Goal: Information Seeking & Learning: Learn about a topic

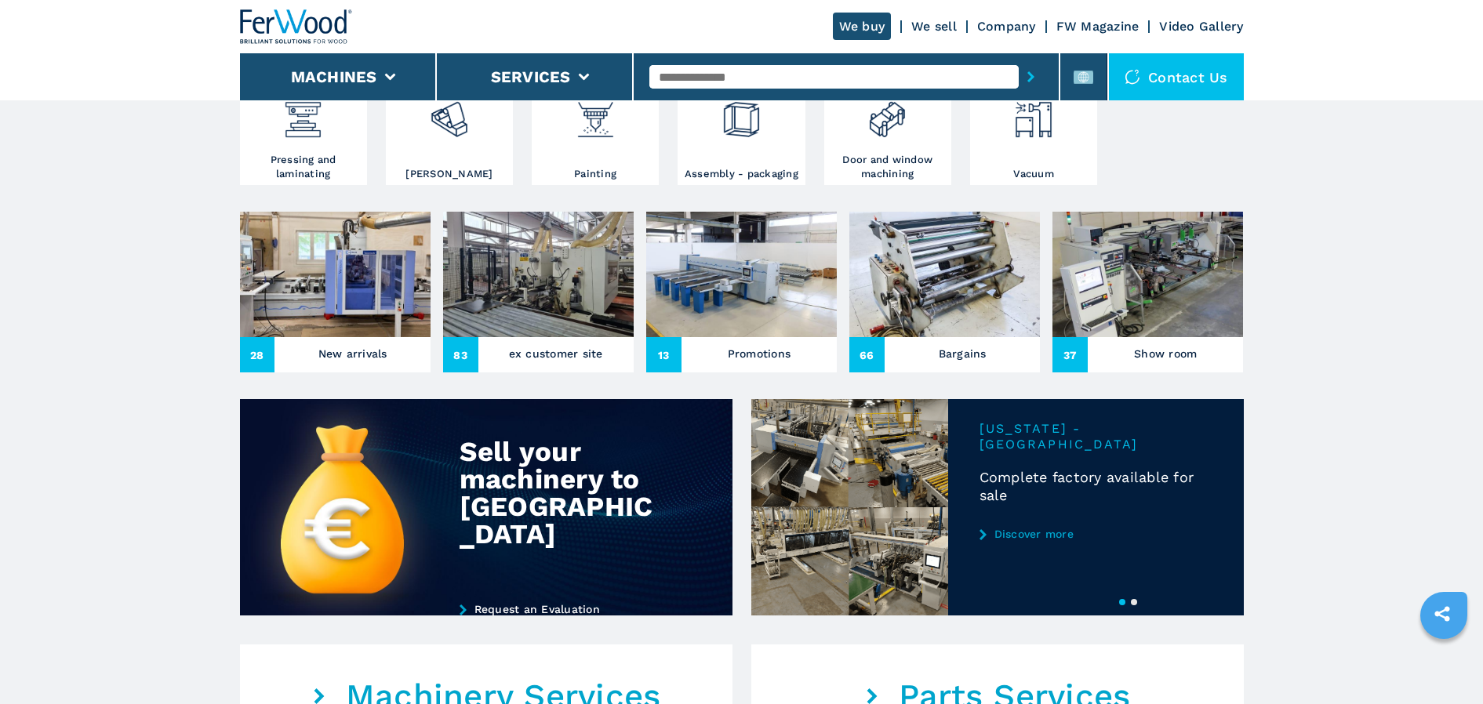
click at [339, 287] on img at bounding box center [335, 274] width 191 height 125
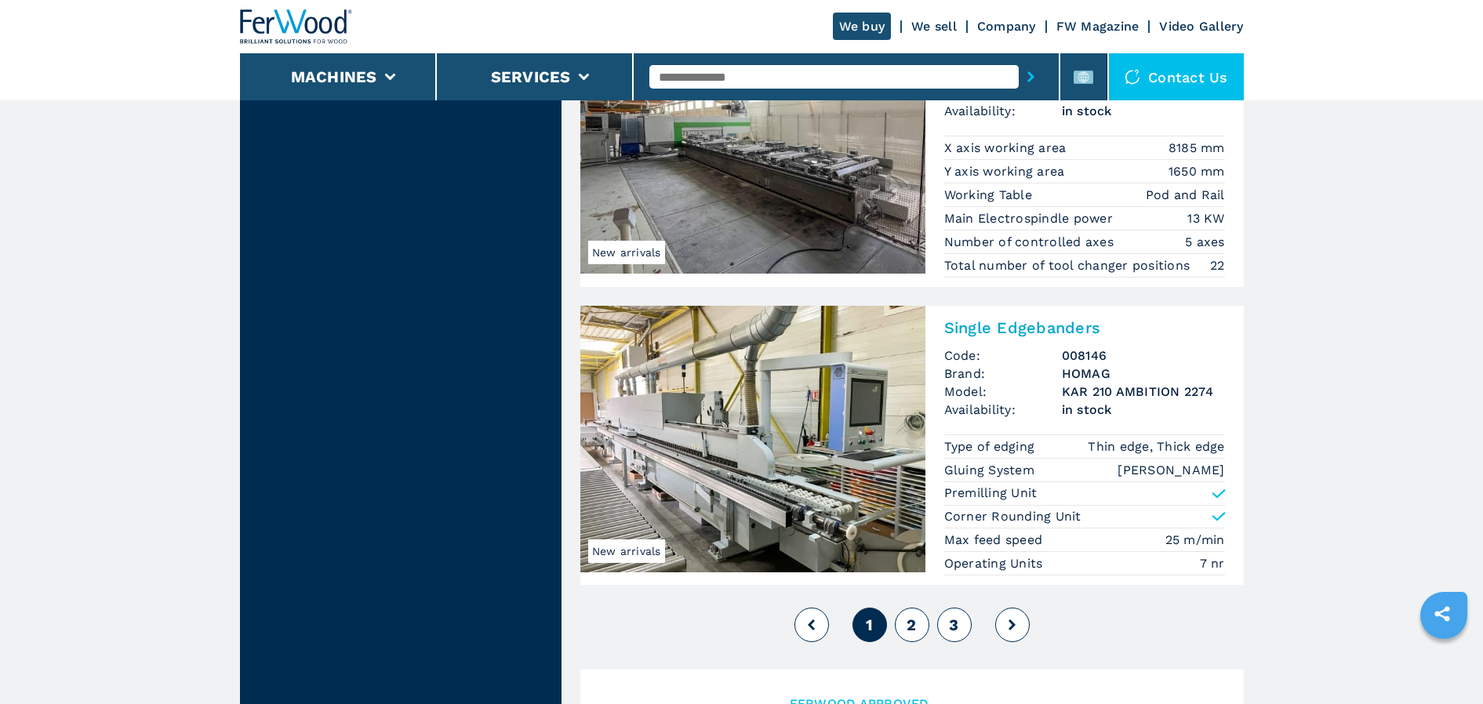
scroll to position [3608, 0]
click at [919, 631] on button "2" at bounding box center [912, 623] width 35 height 35
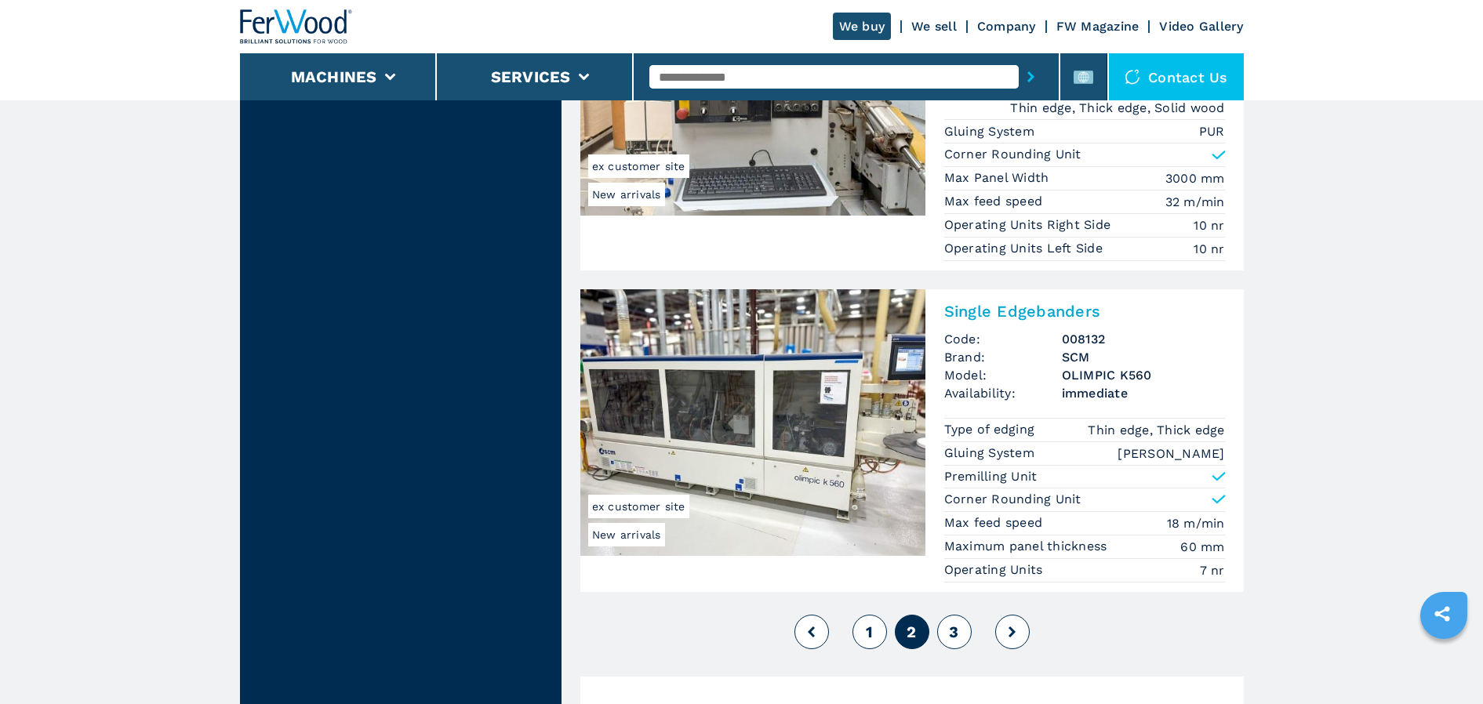
scroll to position [3530, 0]
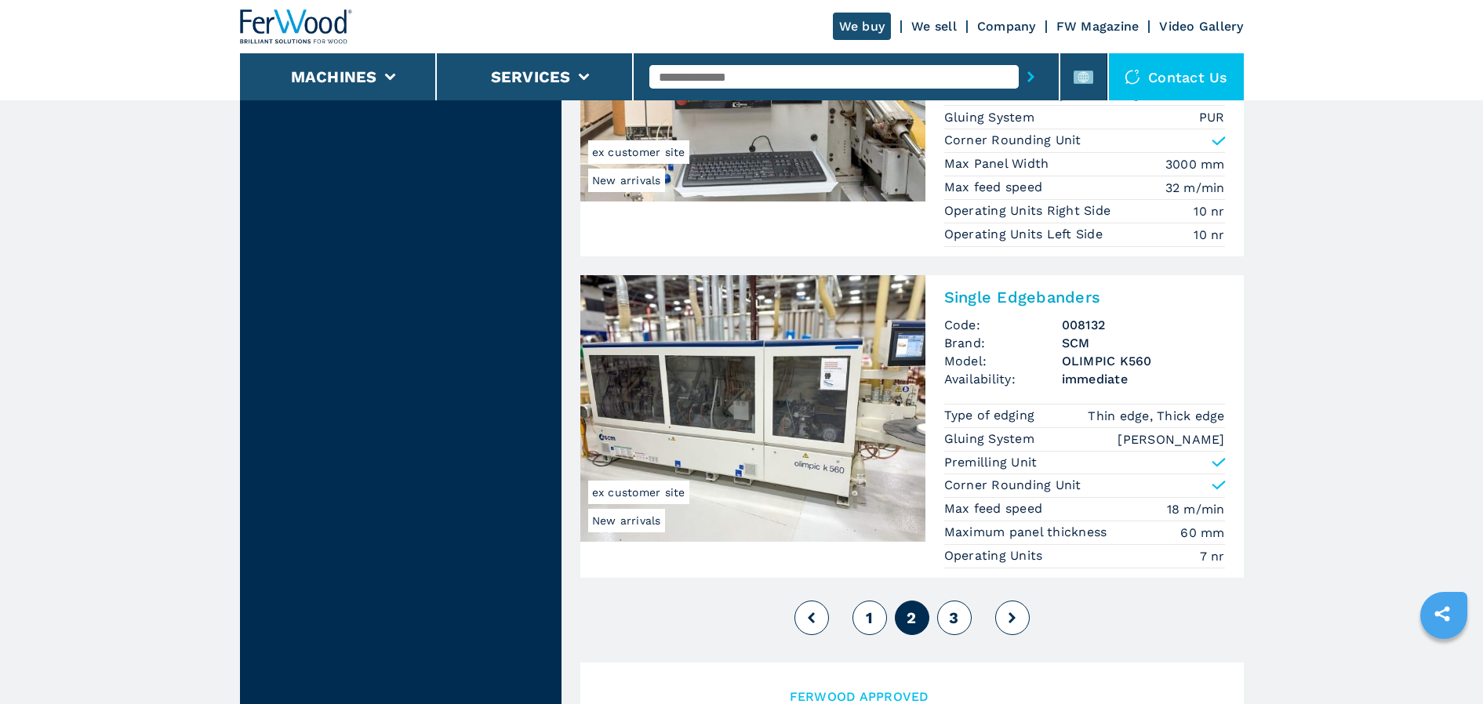
click at [954, 617] on span "3" at bounding box center [953, 618] width 9 height 19
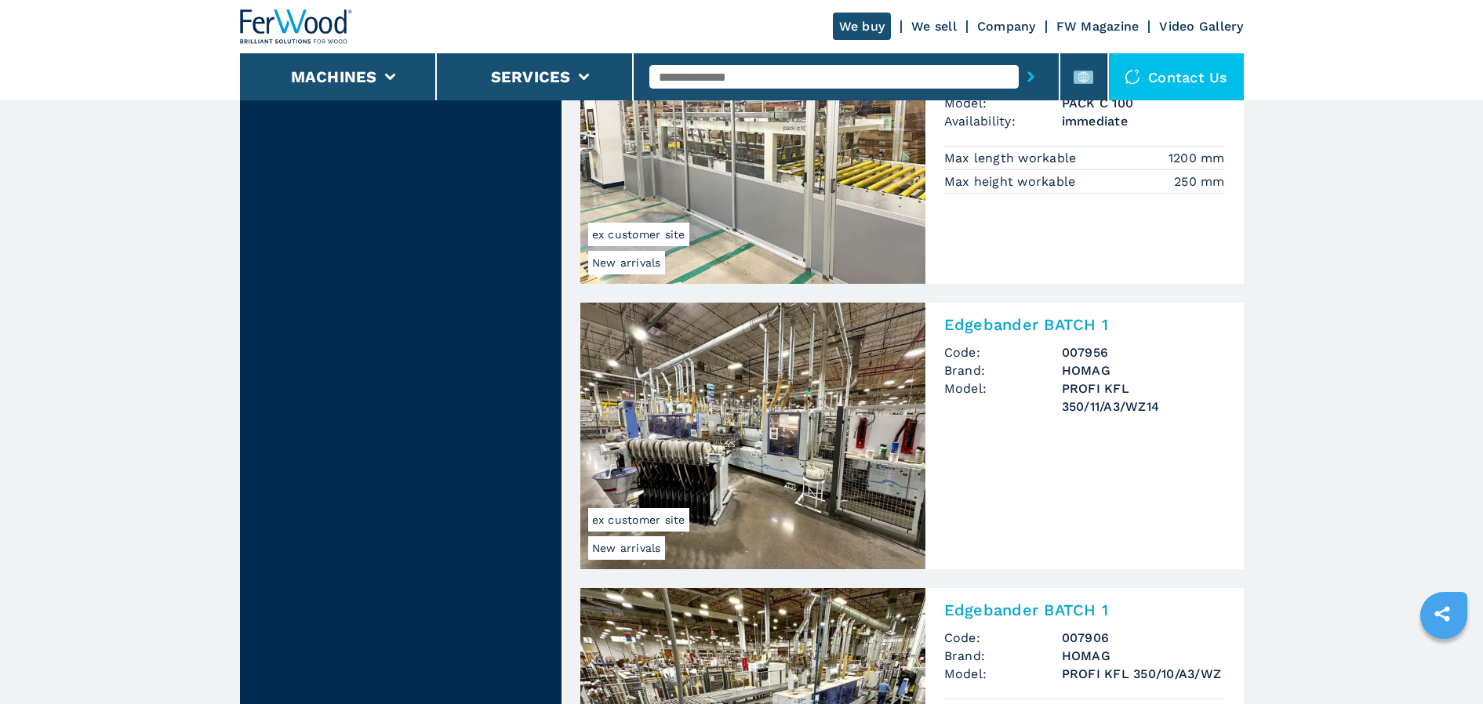
scroll to position [1726, 0]
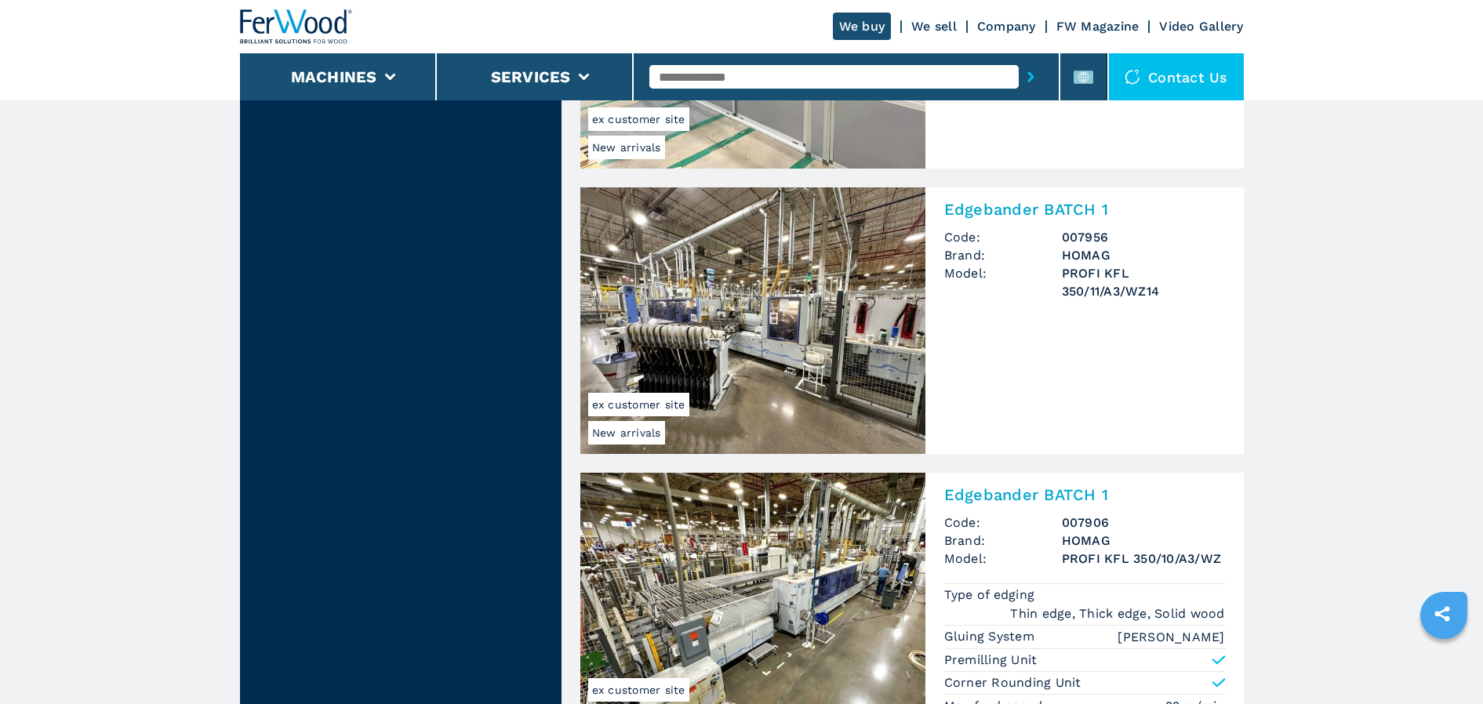
click at [773, 333] on img at bounding box center [752, 320] width 345 height 267
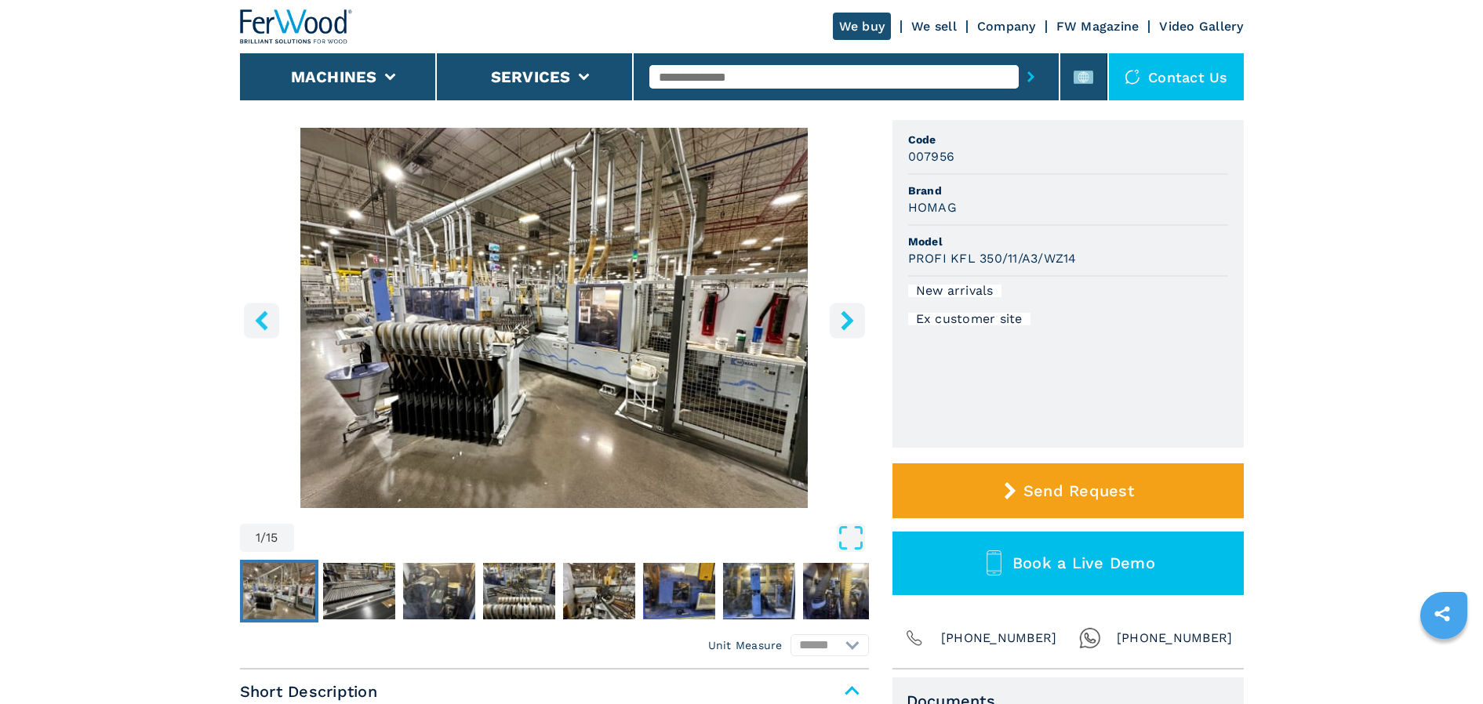
scroll to position [78, 0]
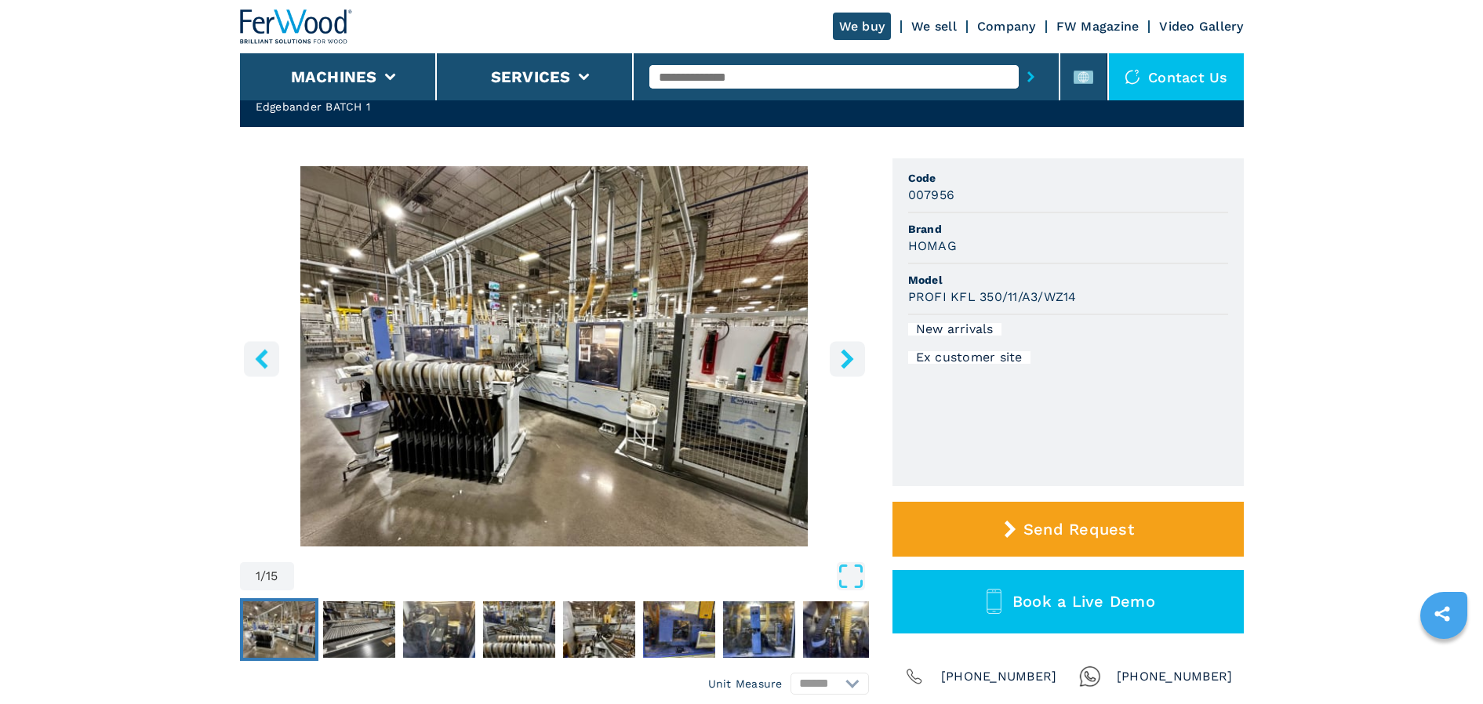
click at [476, 410] on img "Go to Slide 1" at bounding box center [554, 356] width 629 height 380
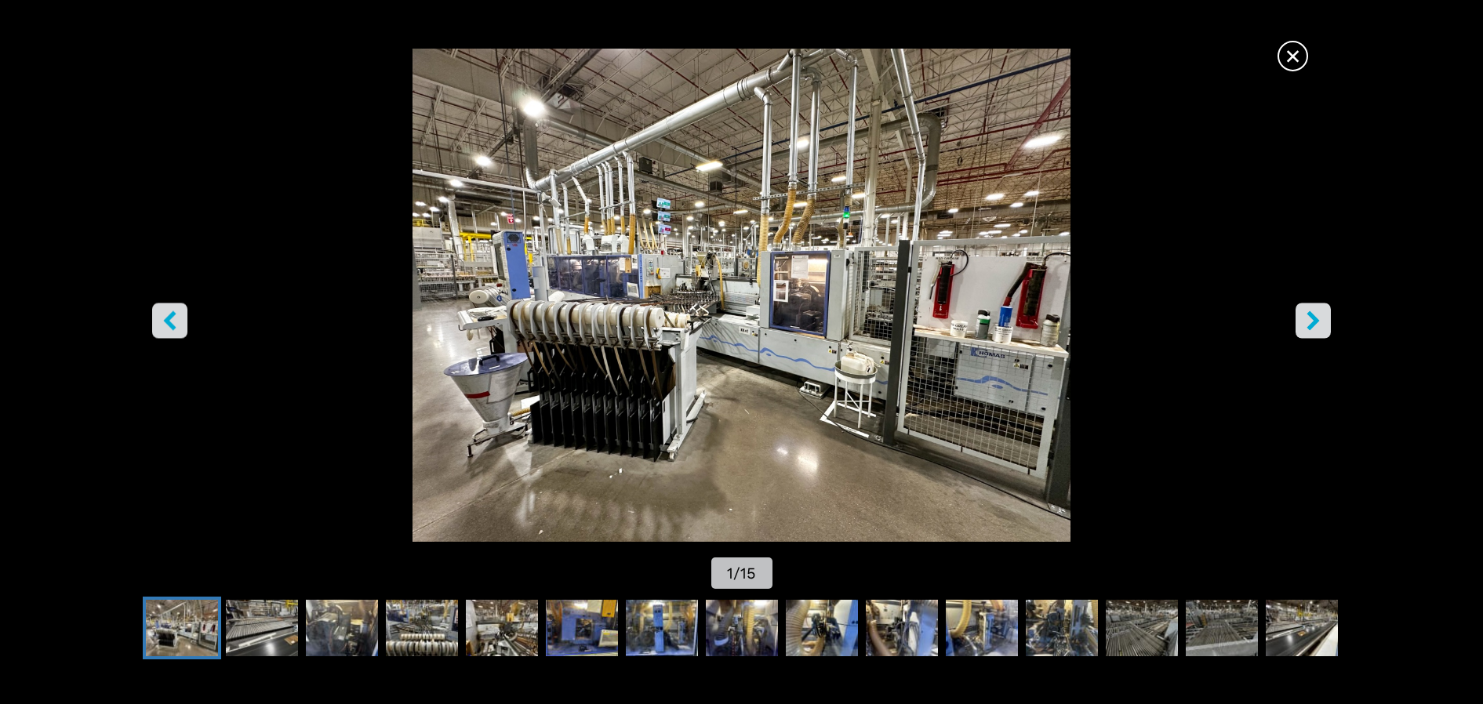
click at [1308, 318] on icon "right-button" at bounding box center [1314, 321] width 20 height 20
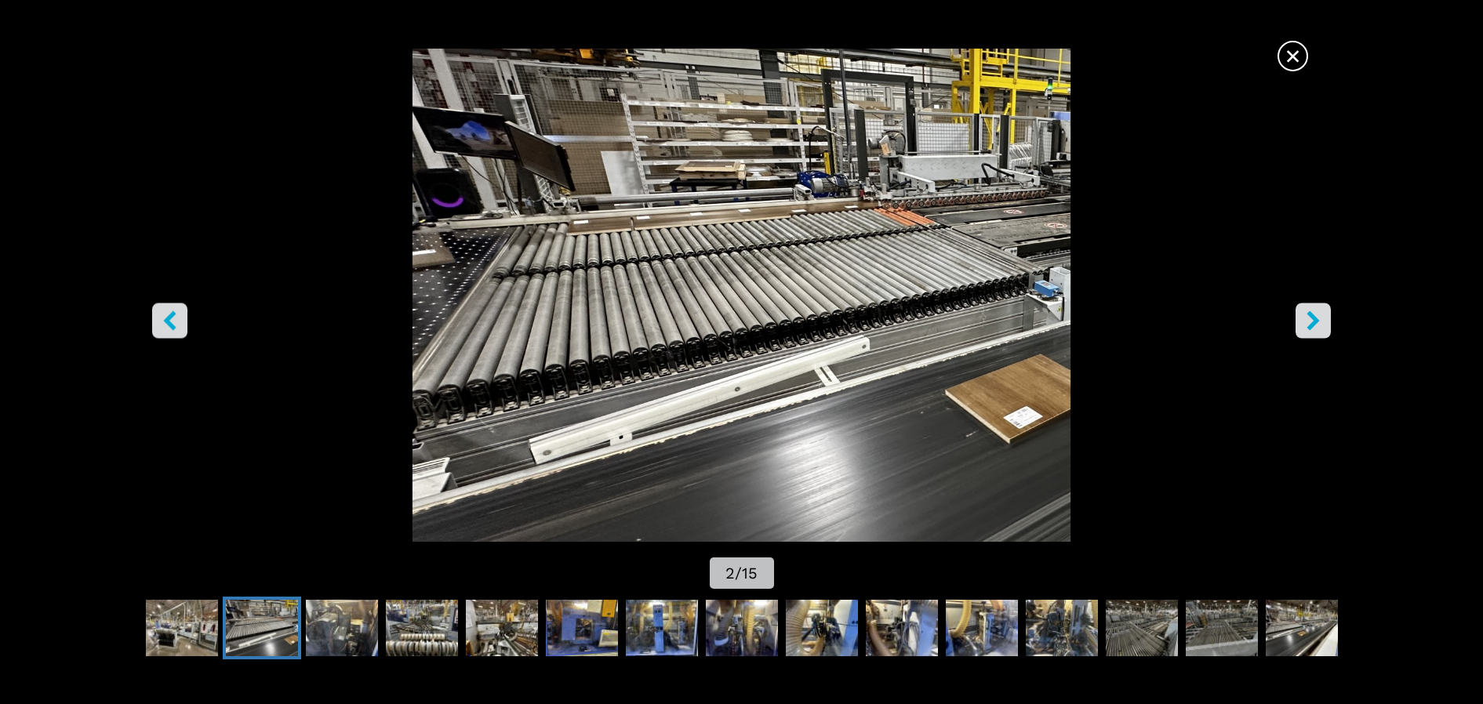
click at [1305, 320] on icon "right-button" at bounding box center [1314, 321] width 20 height 20
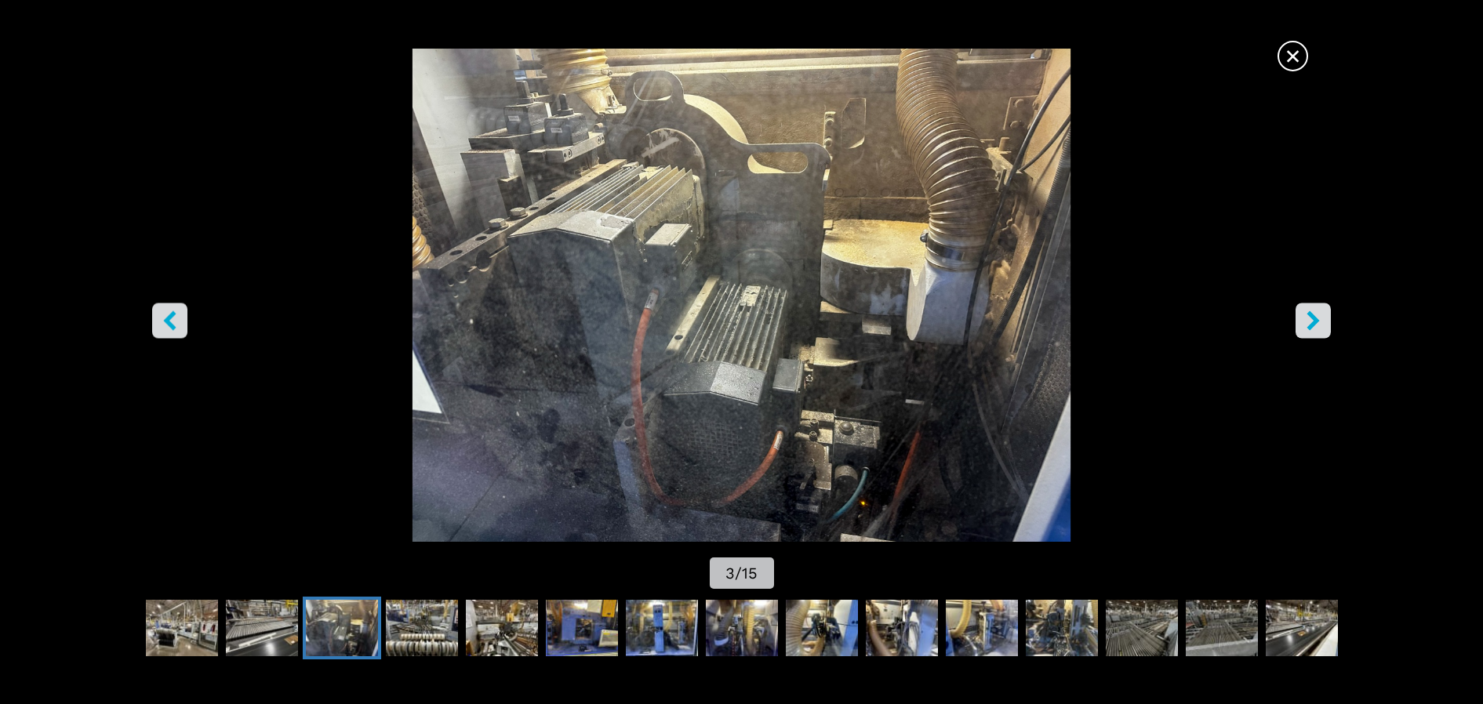
click at [1305, 320] on icon "right-button" at bounding box center [1314, 321] width 20 height 20
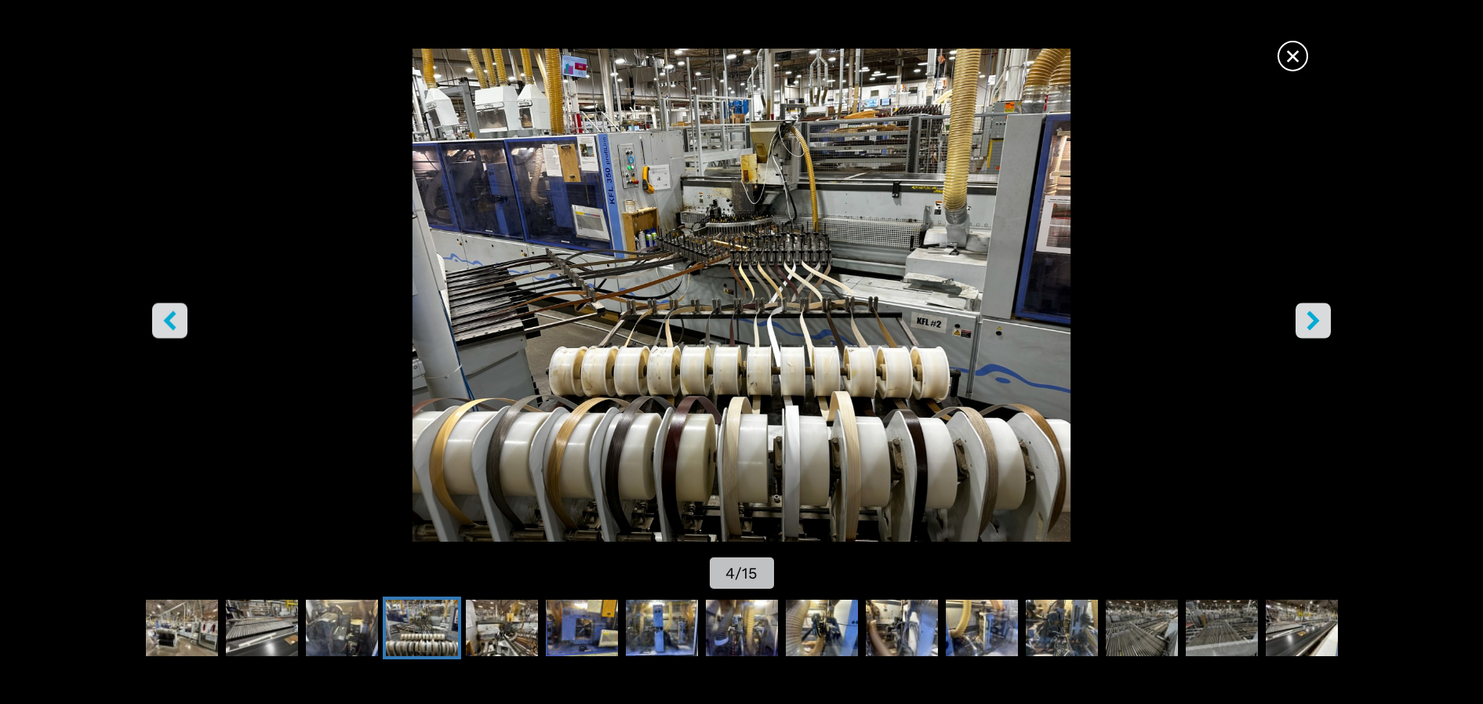
click at [1304, 322] on icon "right-button" at bounding box center [1314, 321] width 20 height 20
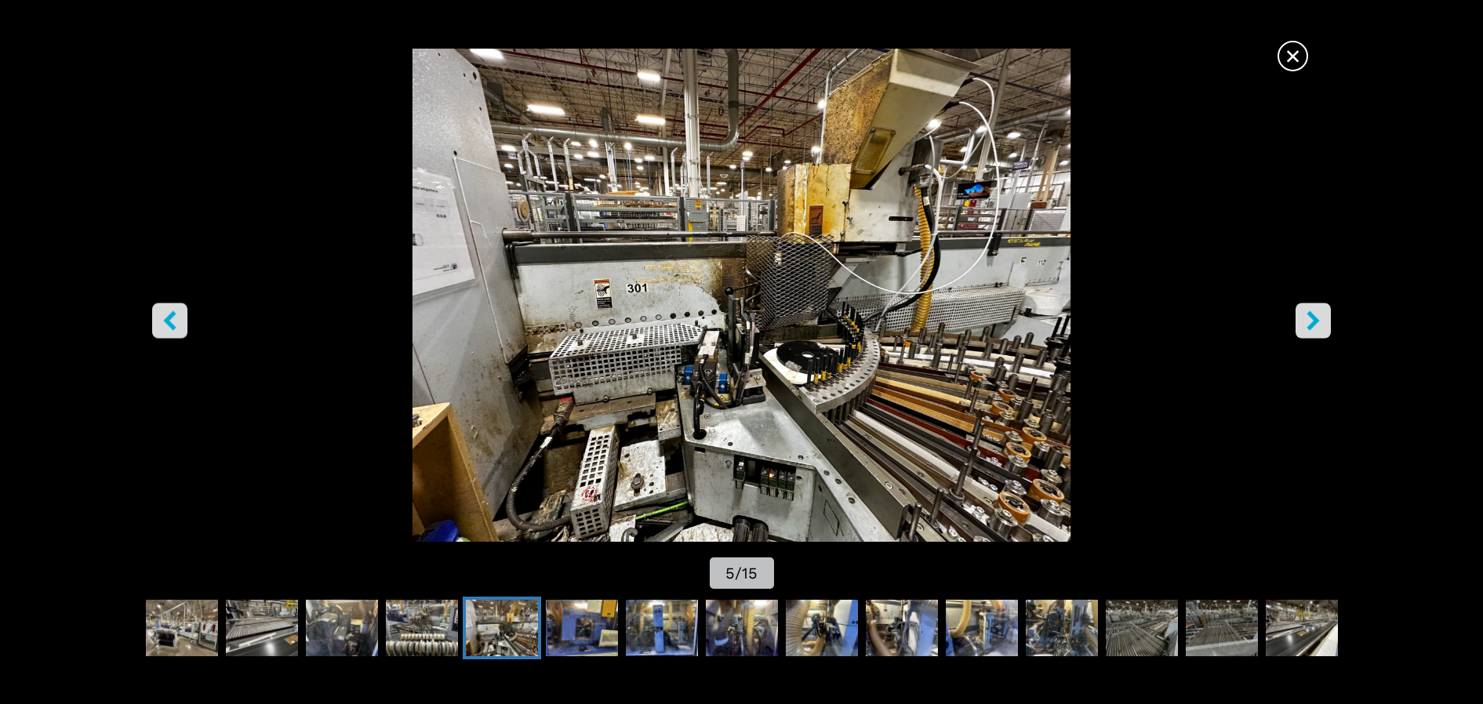
click at [1304, 322] on icon "right-button" at bounding box center [1314, 321] width 20 height 20
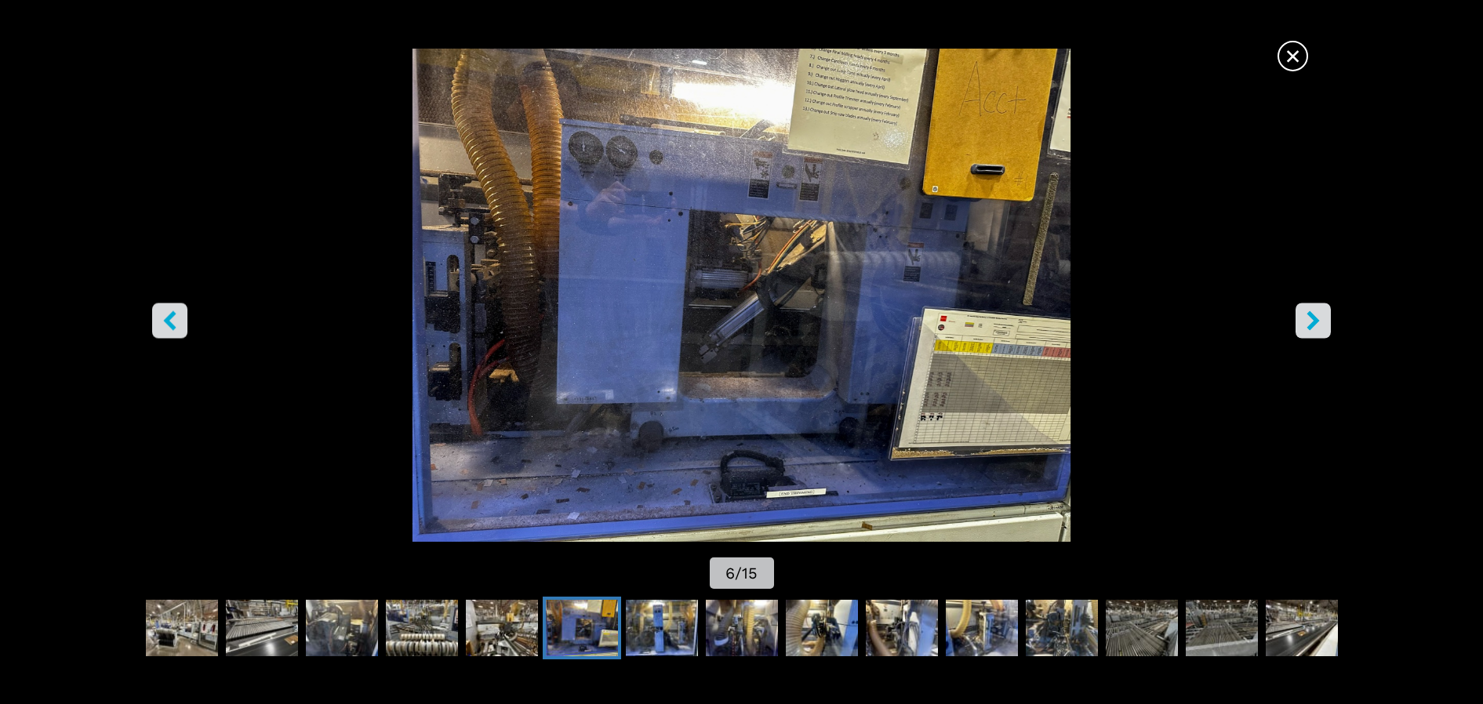
click at [1304, 322] on icon "right-button" at bounding box center [1314, 321] width 20 height 20
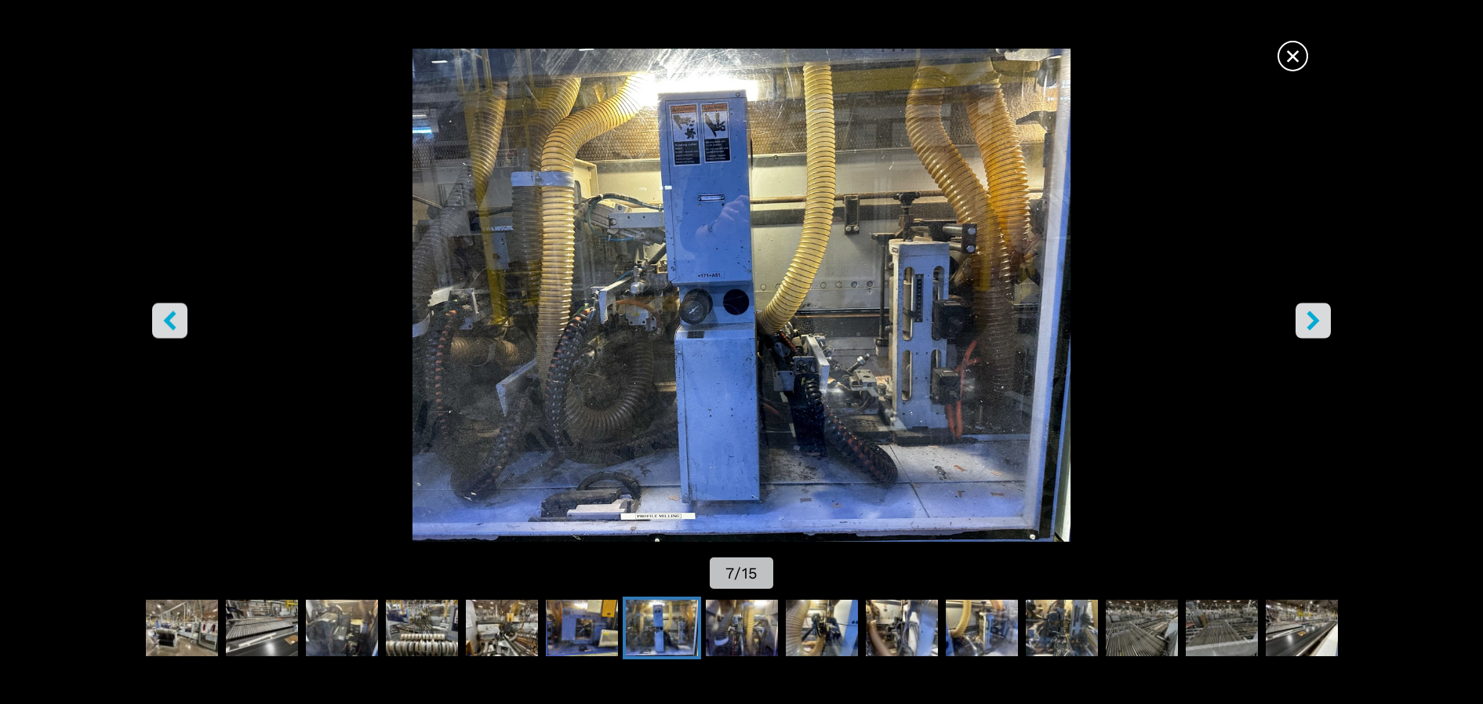
click at [1304, 322] on icon "right-button" at bounding box center [1314, 321] width 20 height 20
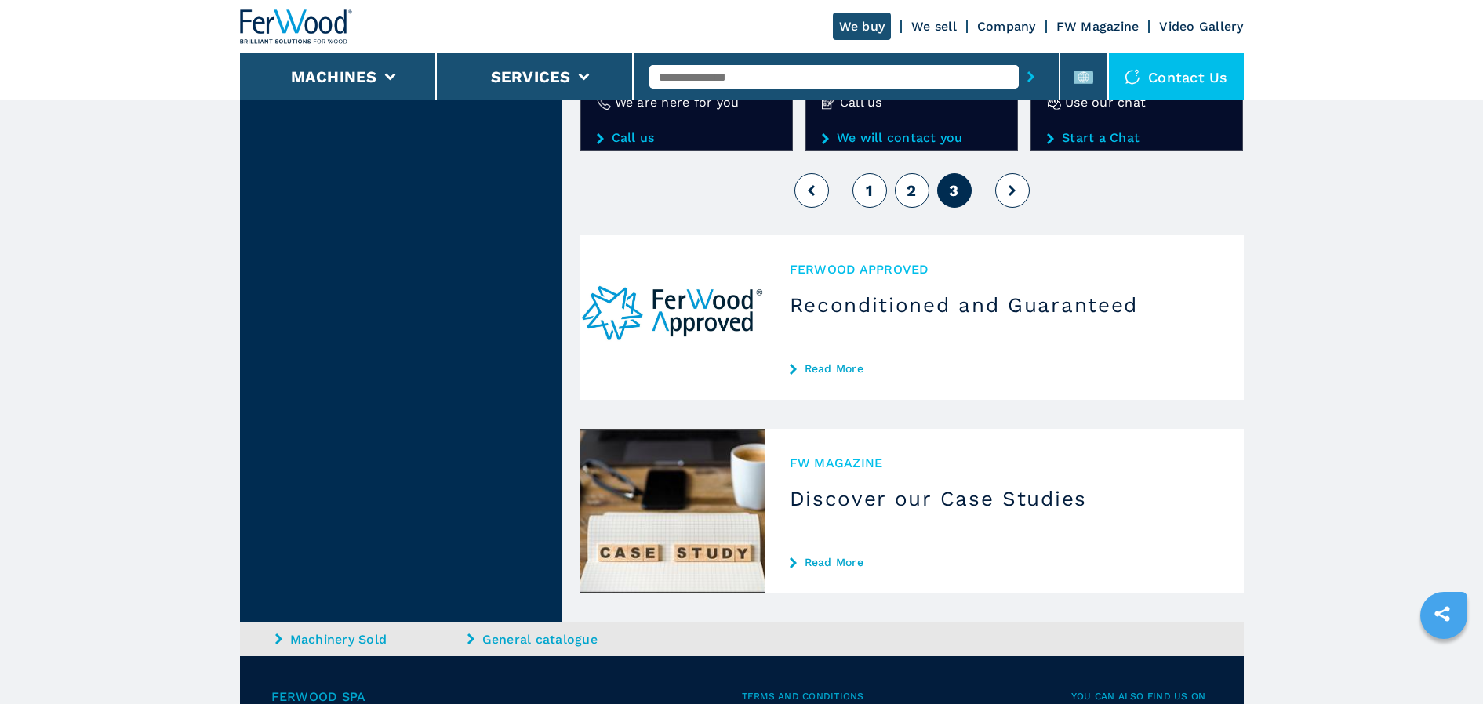
scroll to position [2510, 0]
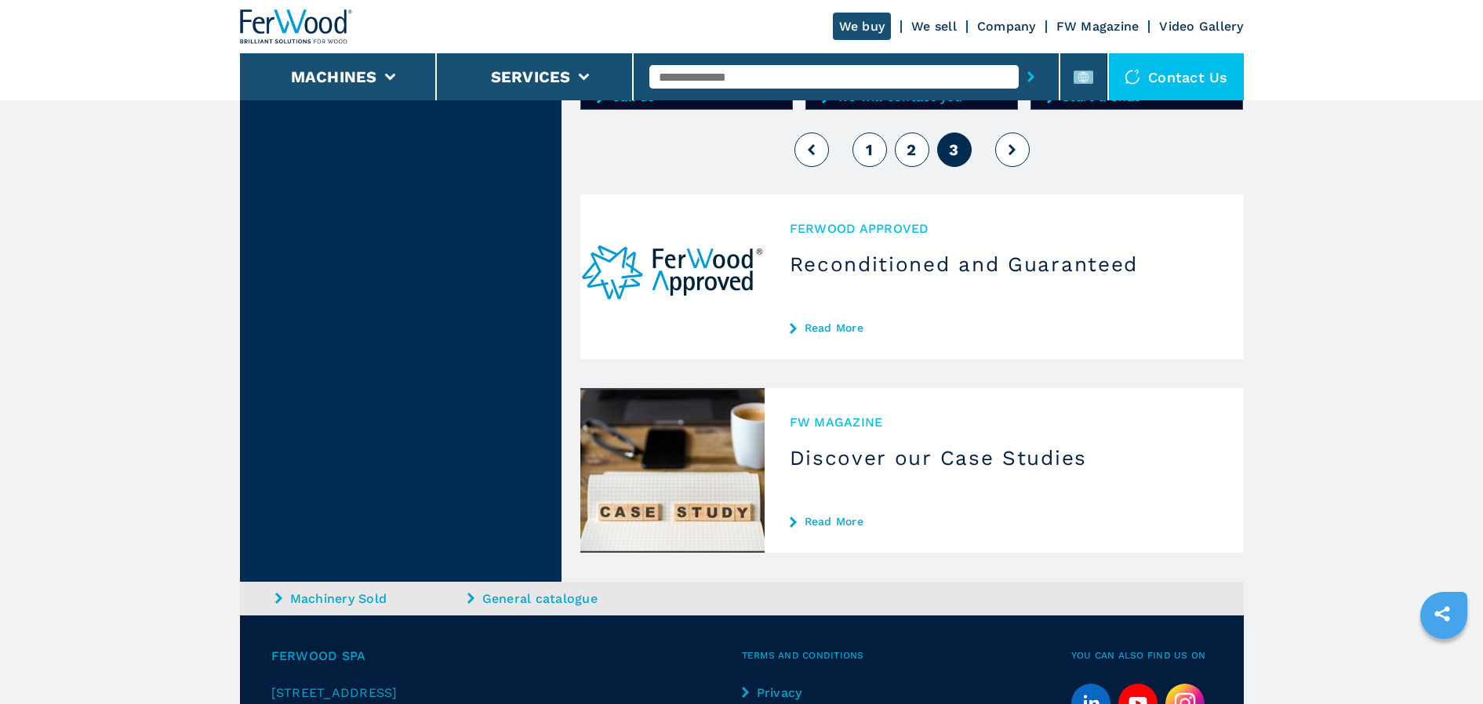
click at [1017, 158] on button at bounding box center [1012, 150] width 35 height 35
click at [1016, 151] on button at bounding box center [1012, 150] width 35 height 35
click at [1004, 147] on button at bounding box center [1012, 150] width 35 height 35
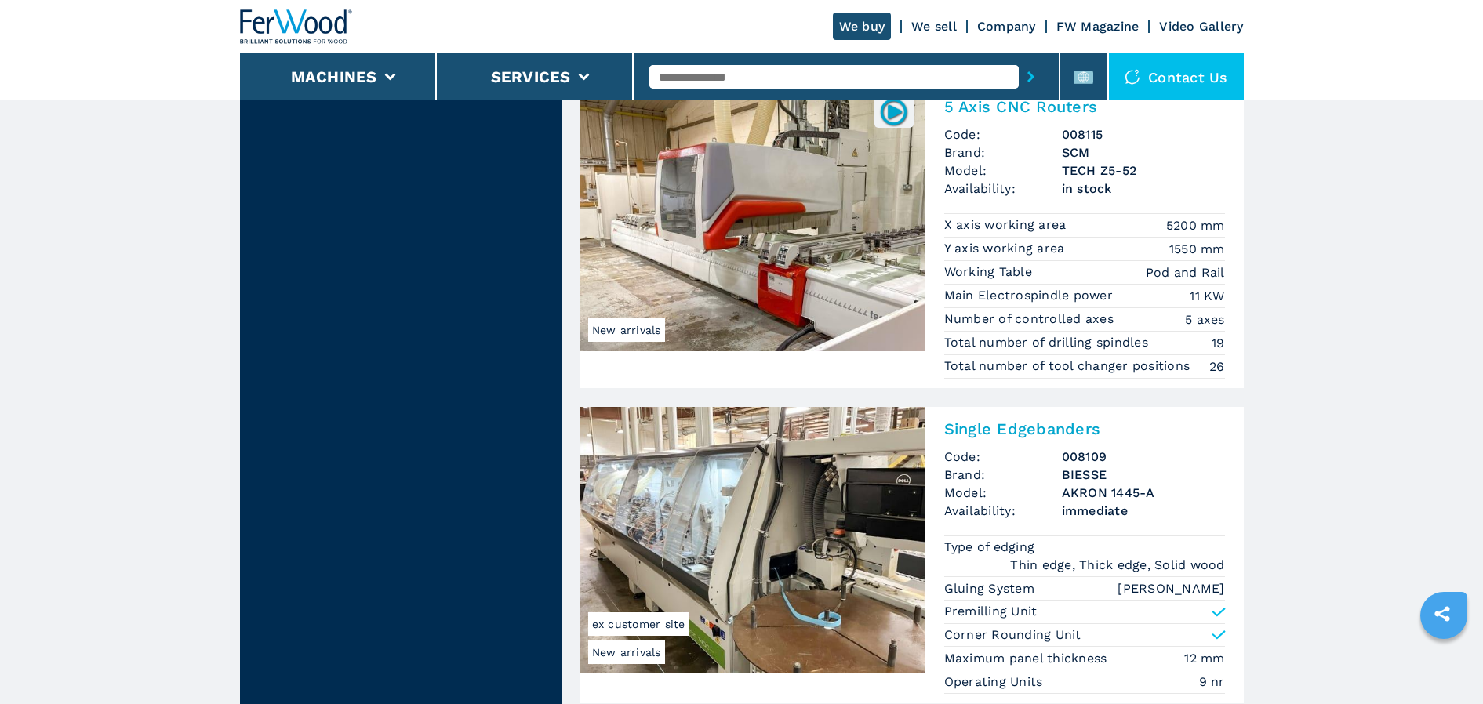
scroll to position [235, 0]
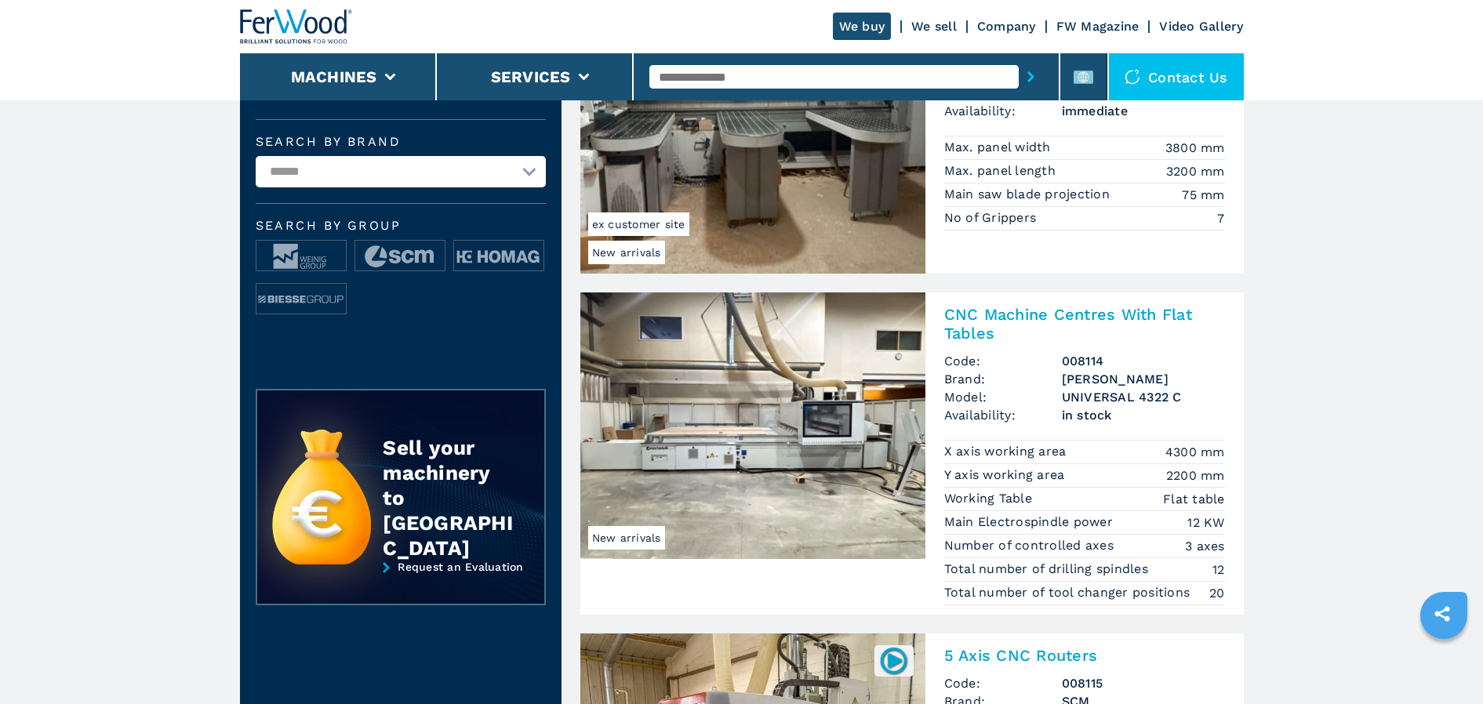
click at [937, 27] on link "We sell" at bounding box center [933, 26] width 45 height 15
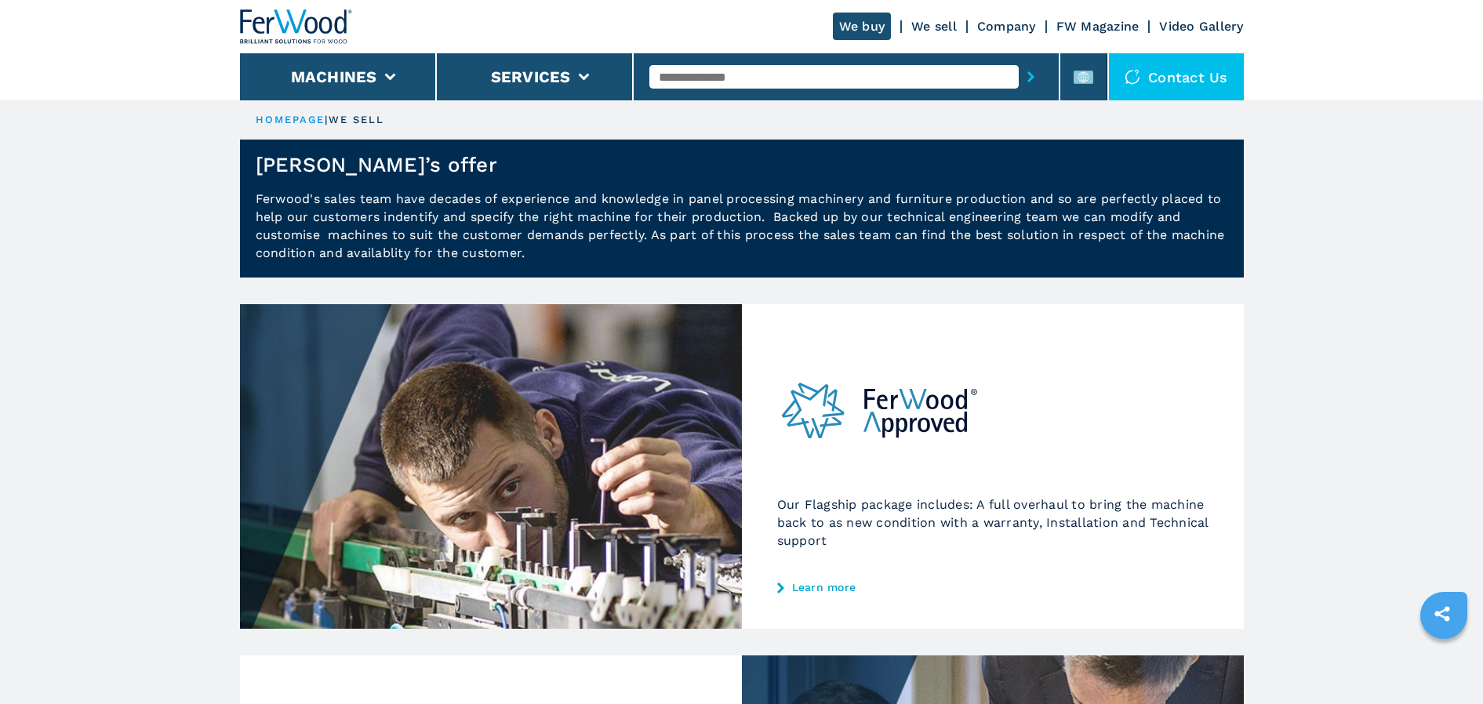
click at [1182, 27] on link "Video Gallery" at bounding box center [1201, 26] width 84 height 15
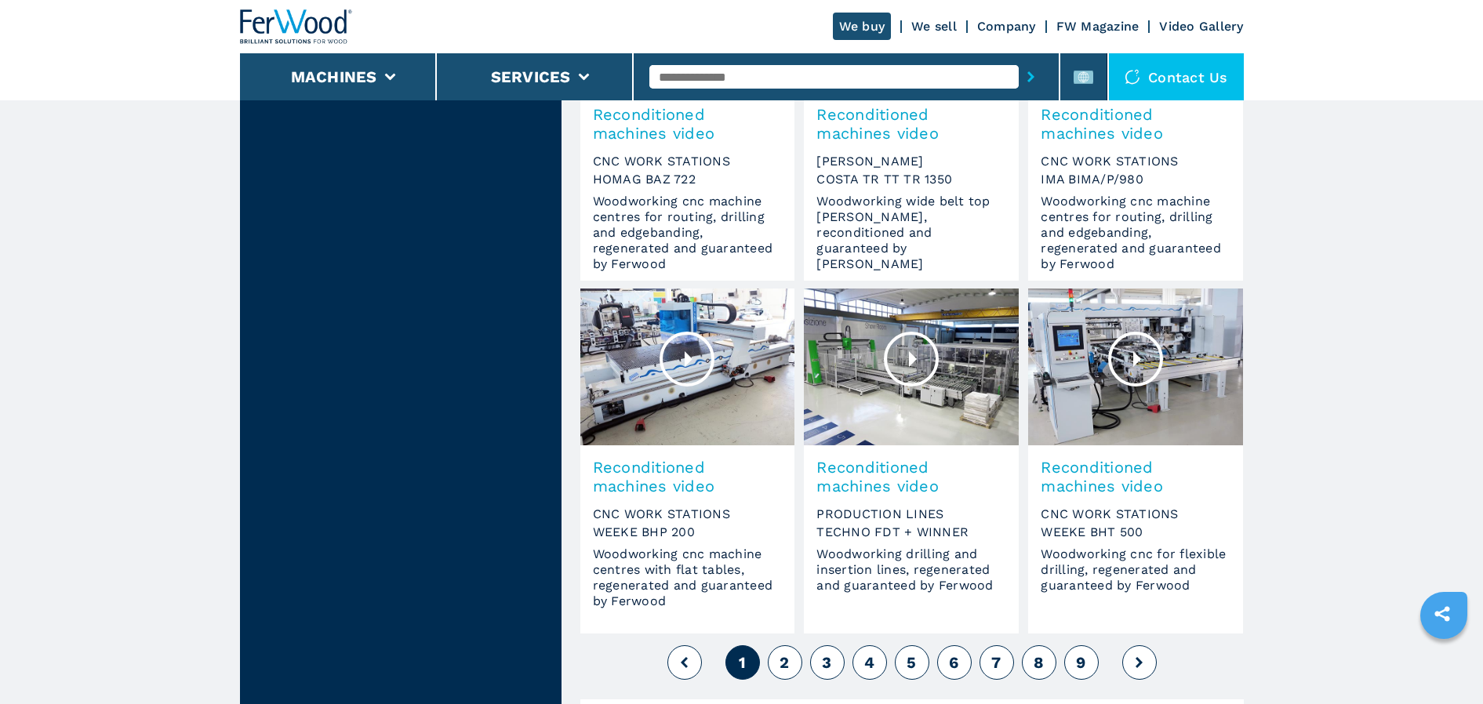
scroll to position [1098, 0]
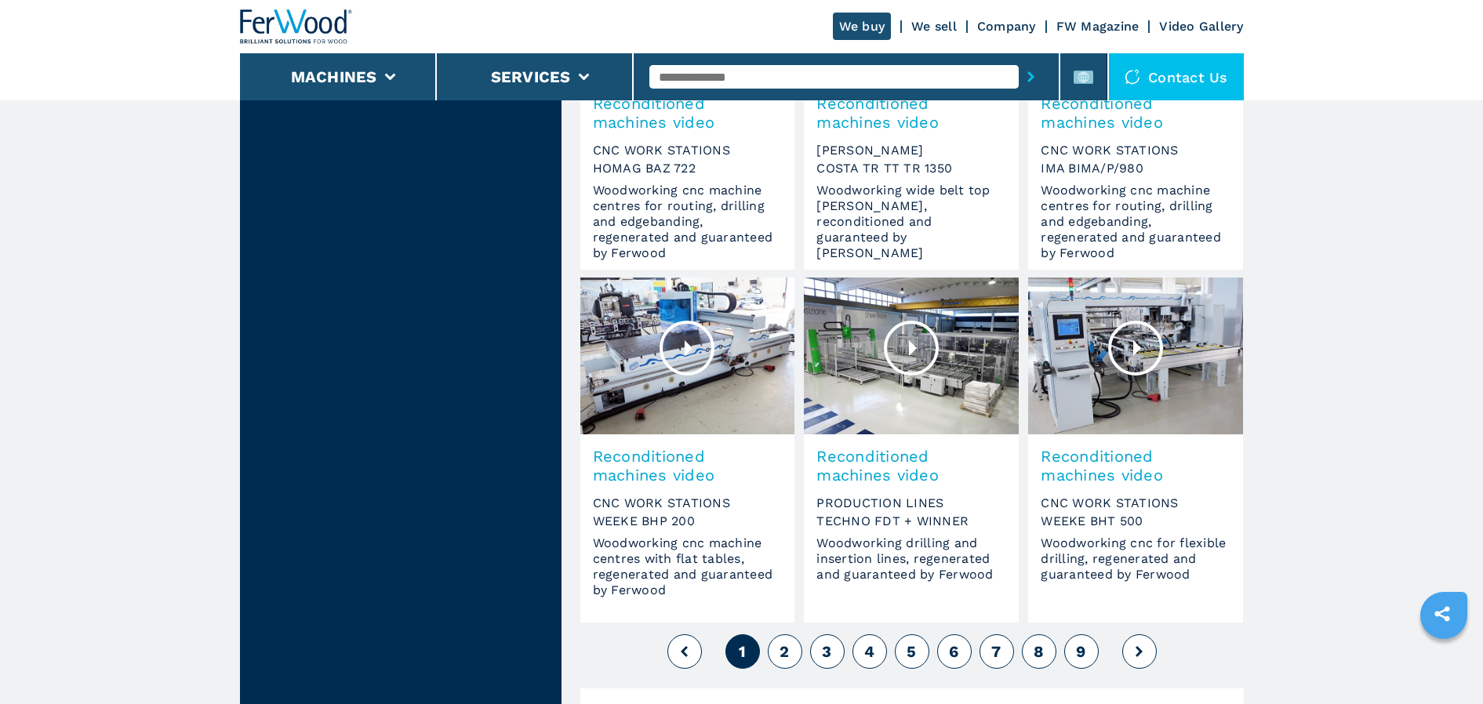
click at [1133, 340] on div at bounding box center [1135, 348] width 55 height 55
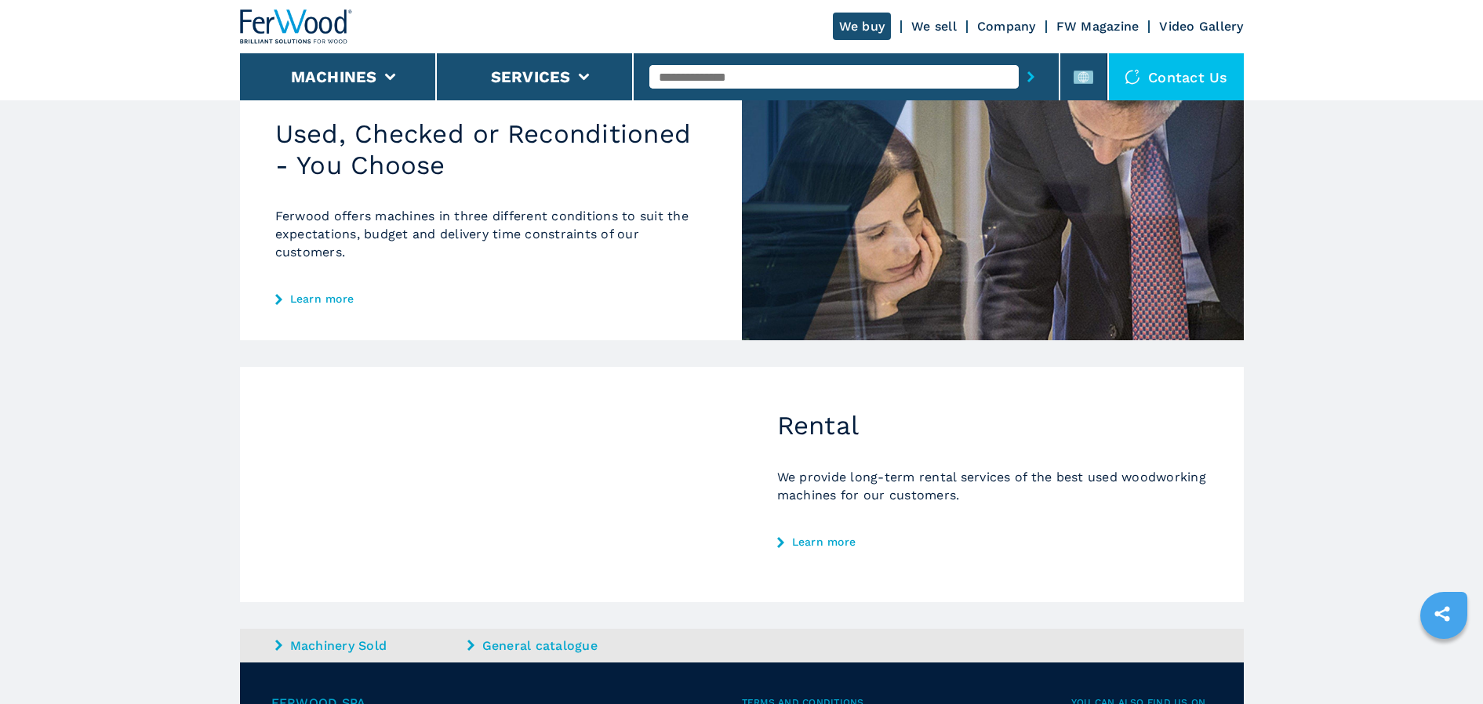
scroll to position [627, 0]
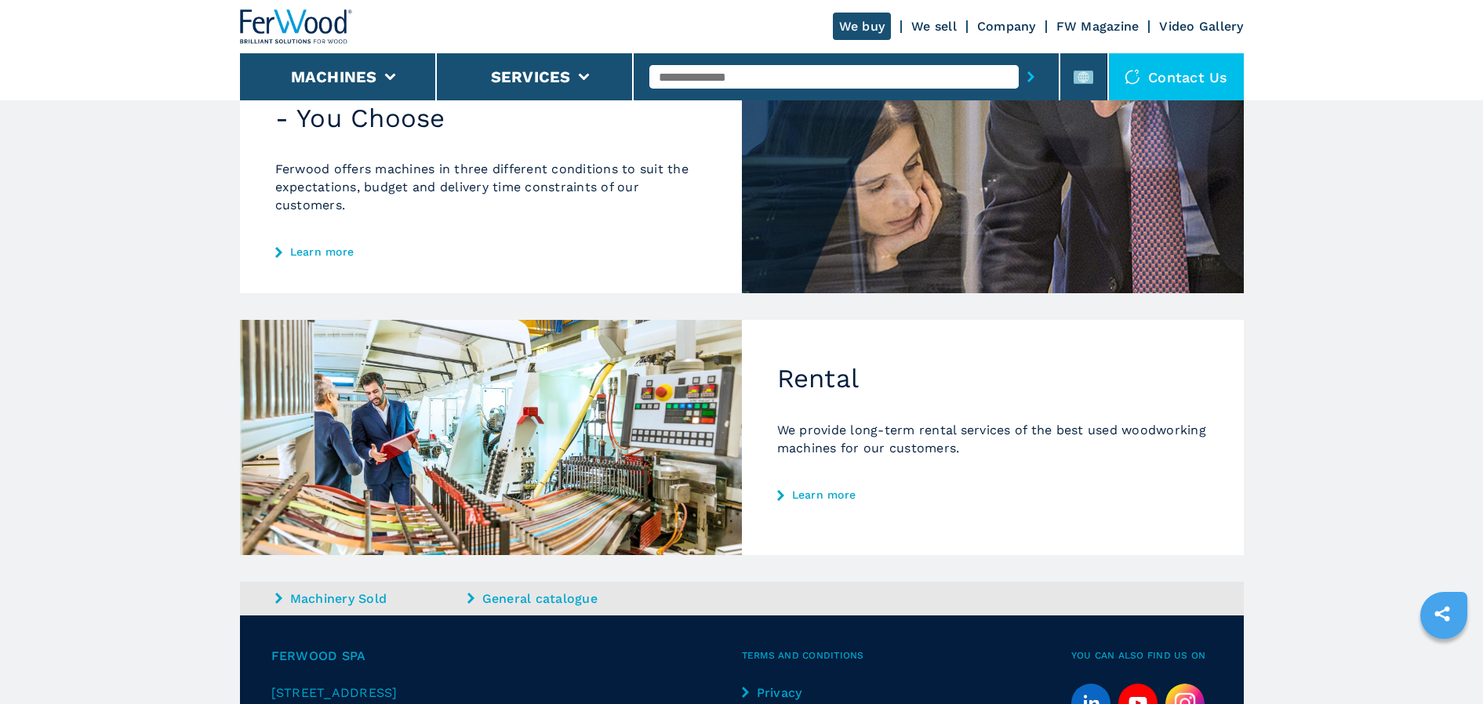
click at [859, 442] on p "We provide long-term rental services of the best used woodworking machines for …" at bounding box center [992, 439] width 431 height 36
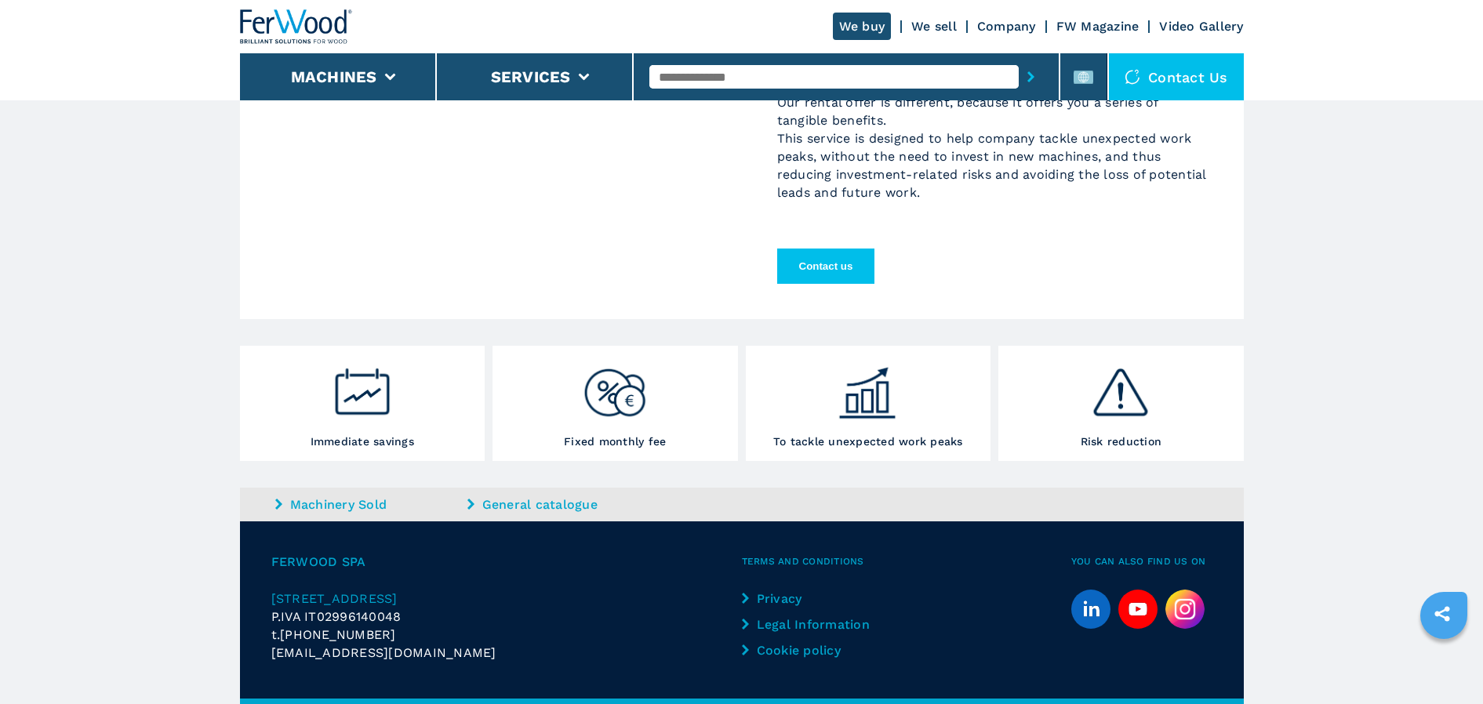
scroll to position [291, 0]
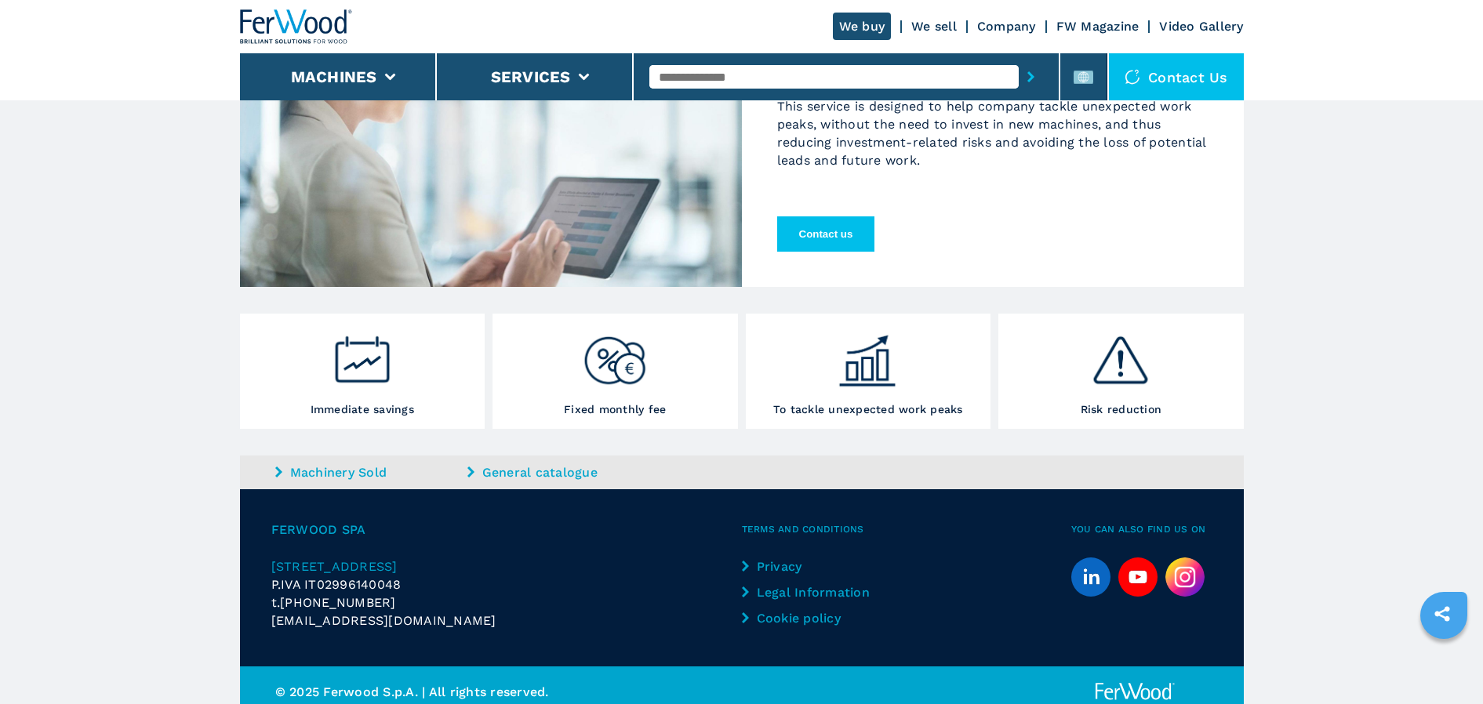
click at [344, 476] on link "Machinery Sold" at bounding box center [369, 473] width 188 height 18
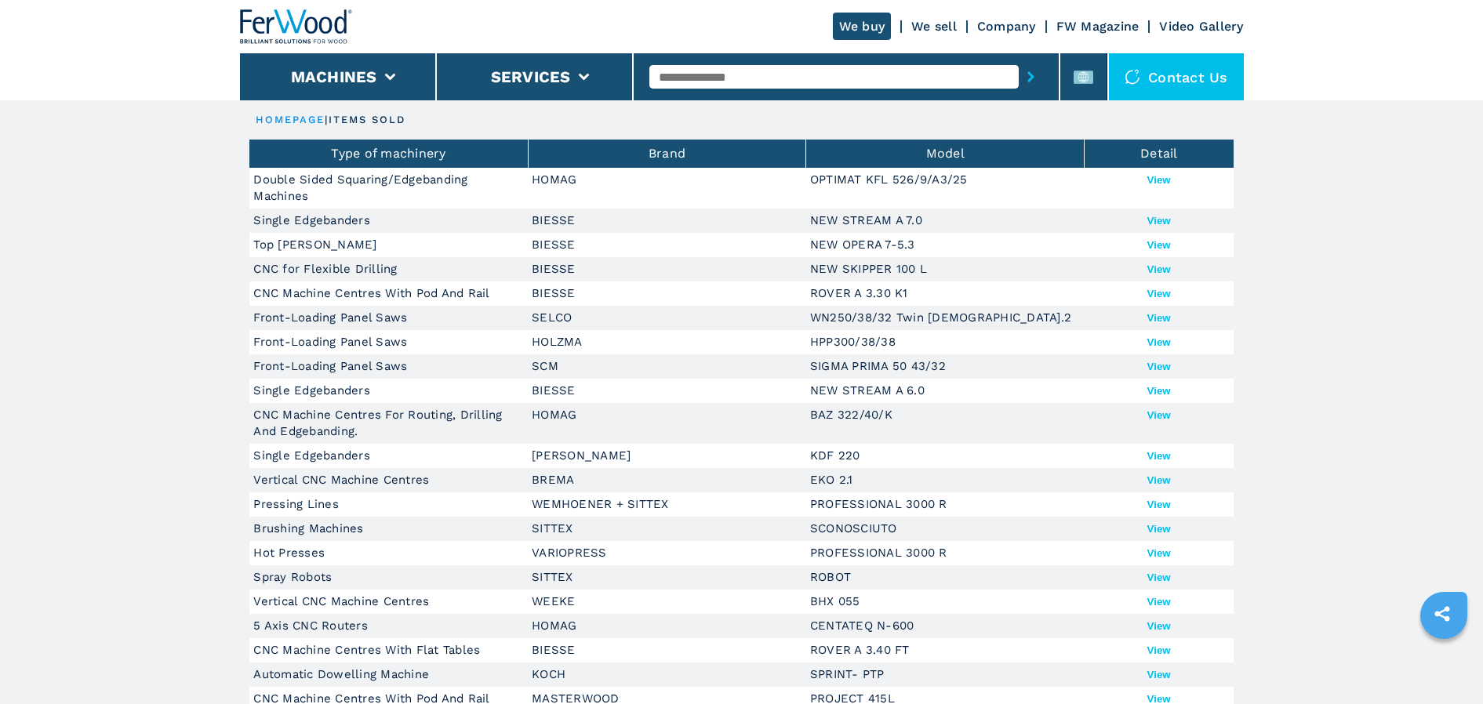
click at [1155, 180] on button "View" at bounding box center [1160, 180] width 24 height 12
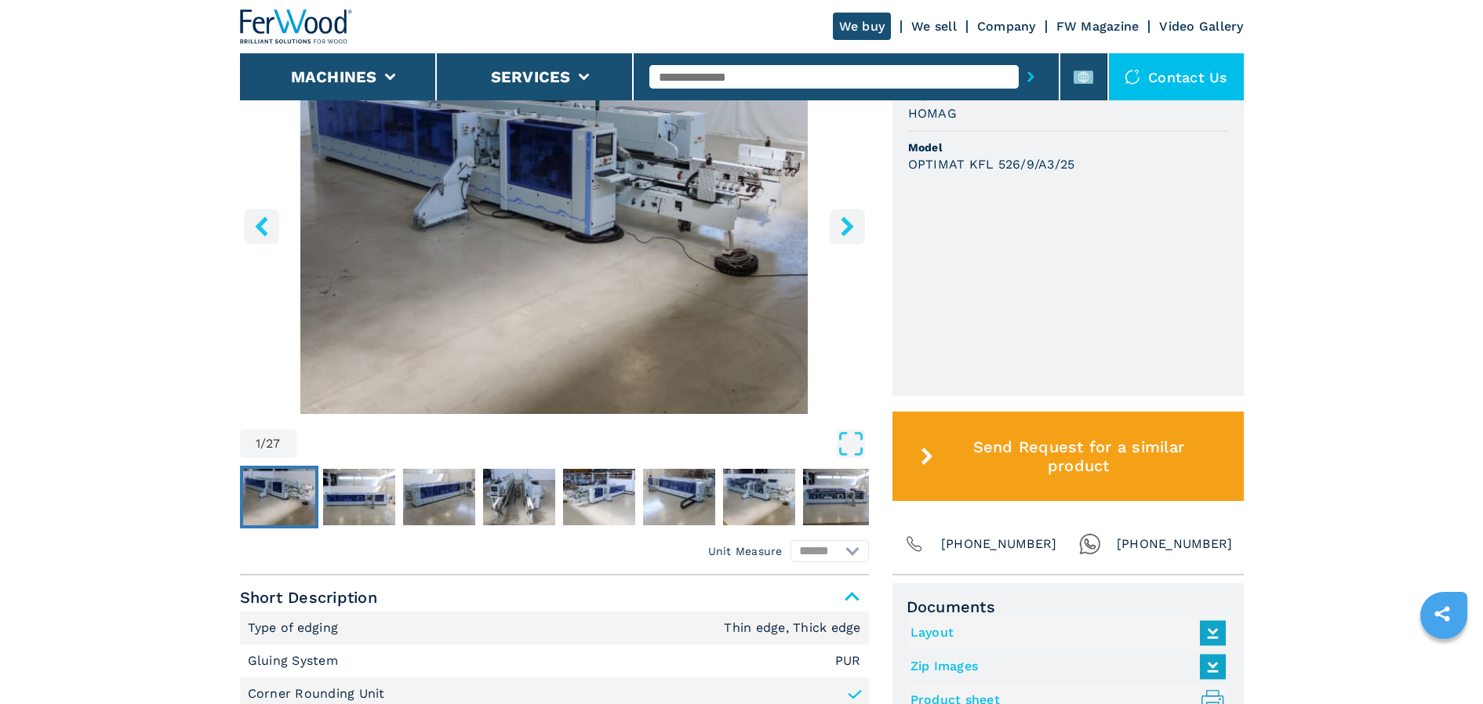
scroll to position [549, 0]
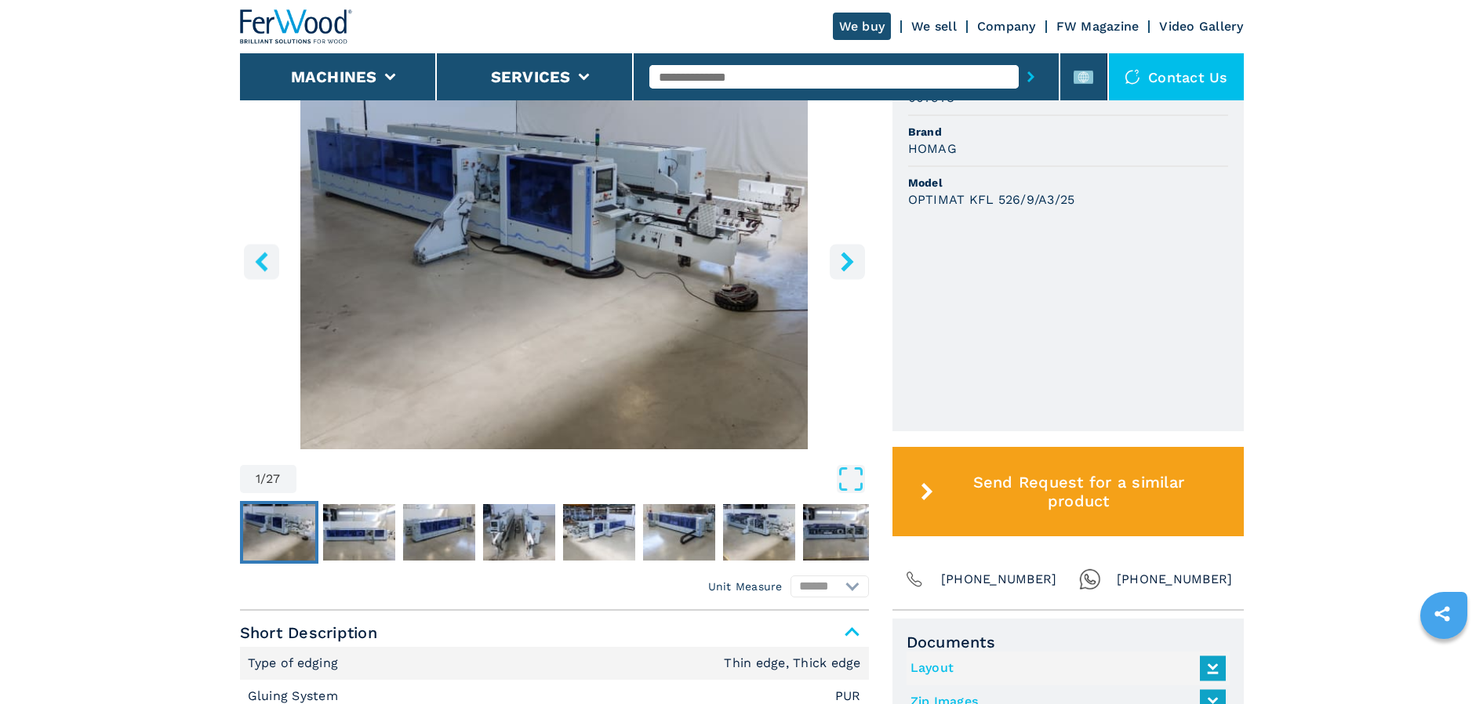
click at [851, 264] on icon "right-button" at bounding box center [848, 262] width 20 height 20
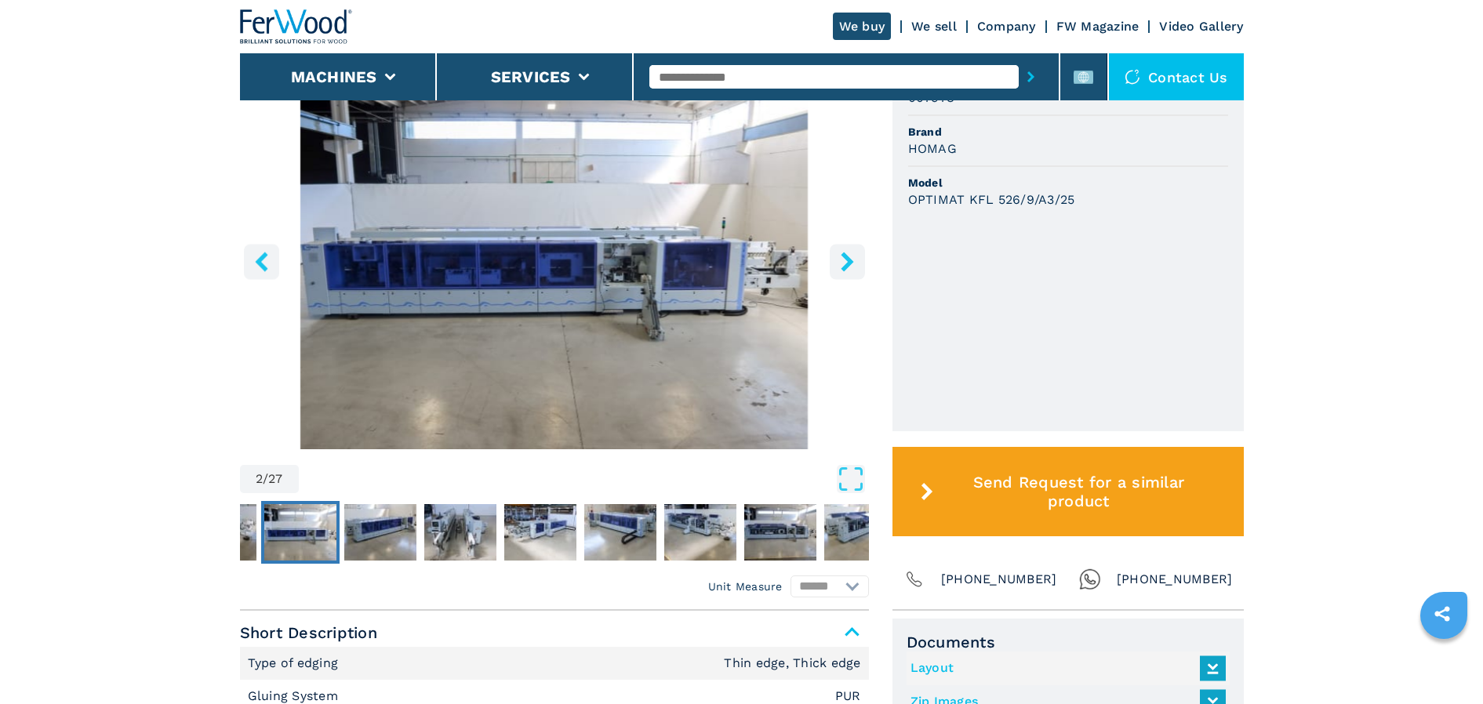
click at [848, 263] on icon "right-button" at bounding box center [847, 262] width 13 height 20
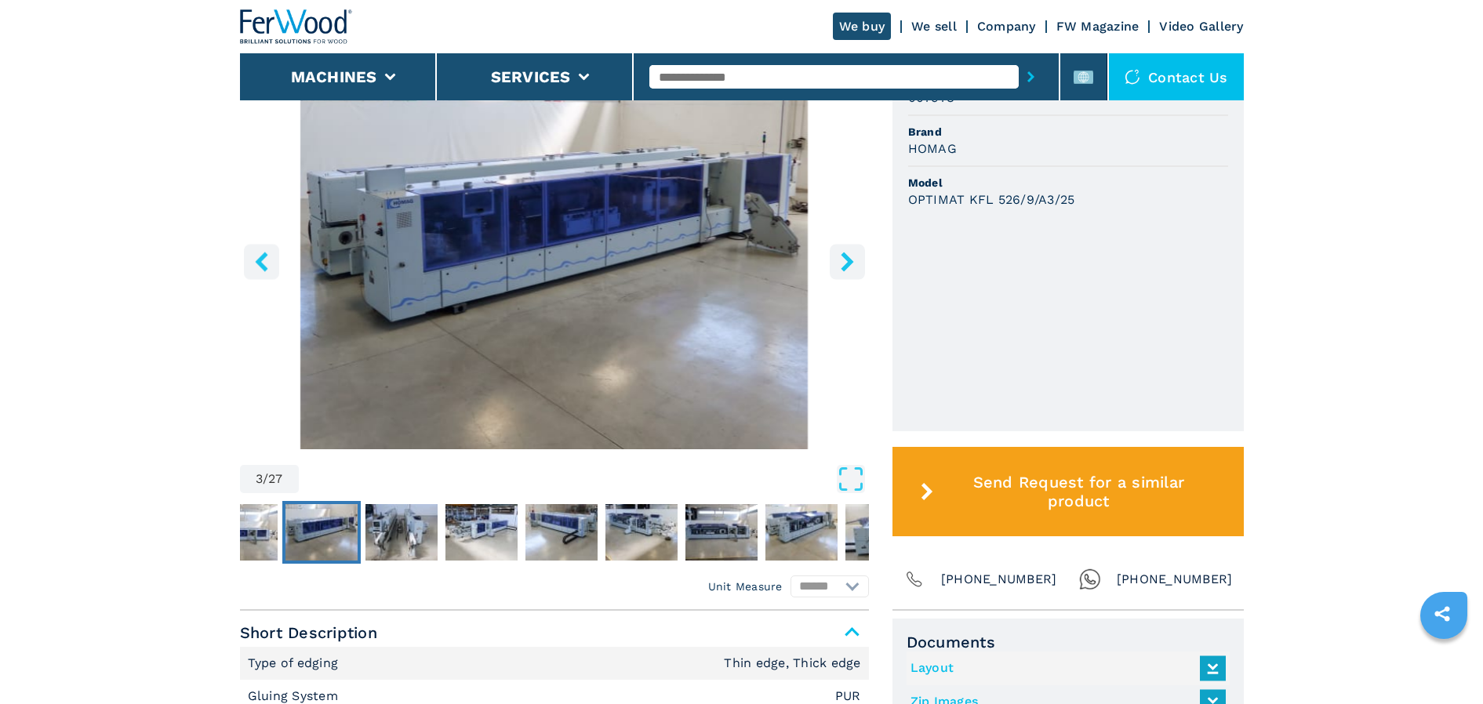
click at [847, 263] on icon "right-button" at bounding box center [847, 262] width 13 height 20
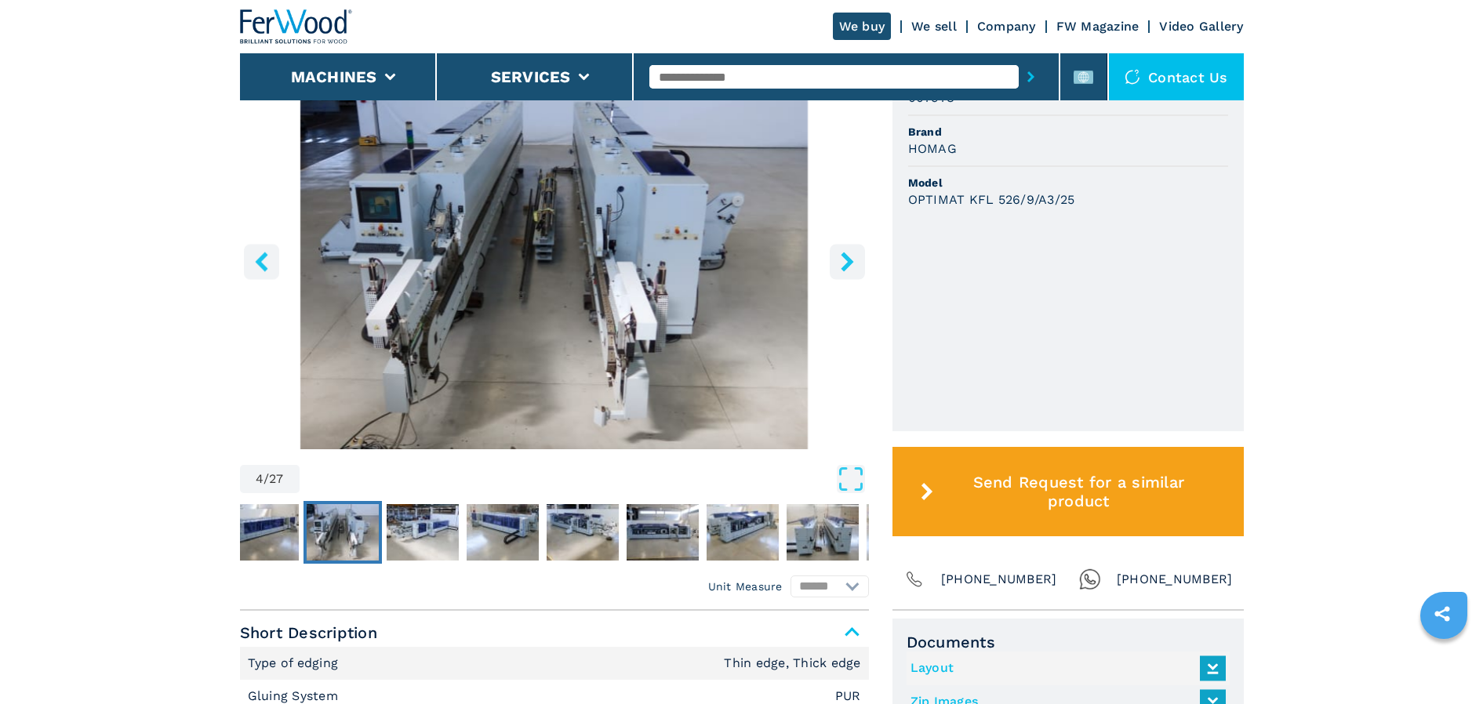
click at [847, 263] on icon "right-button" at bounding box center [847, 262] width 13 height 20
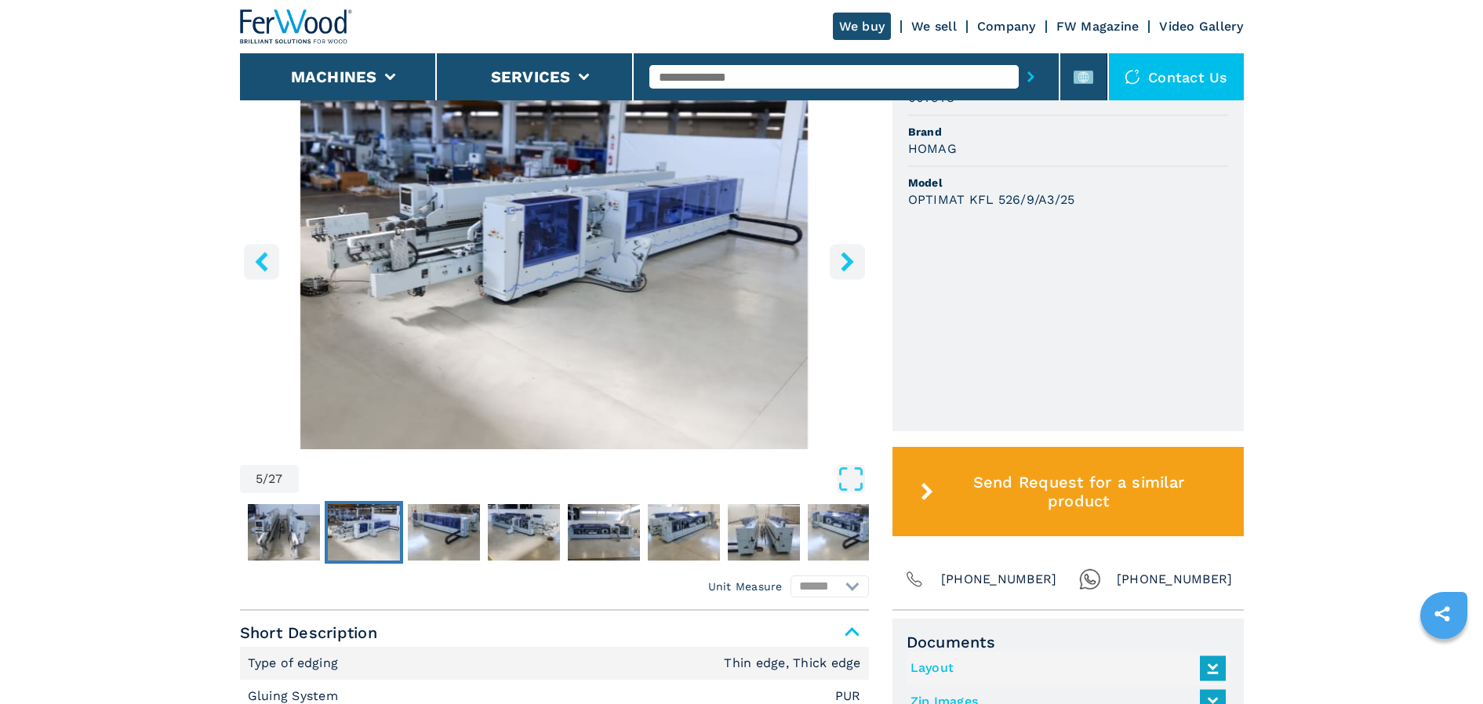
click at [847, 263] on icon "right-button" at bounding box center [847, 262] width 13 height 20
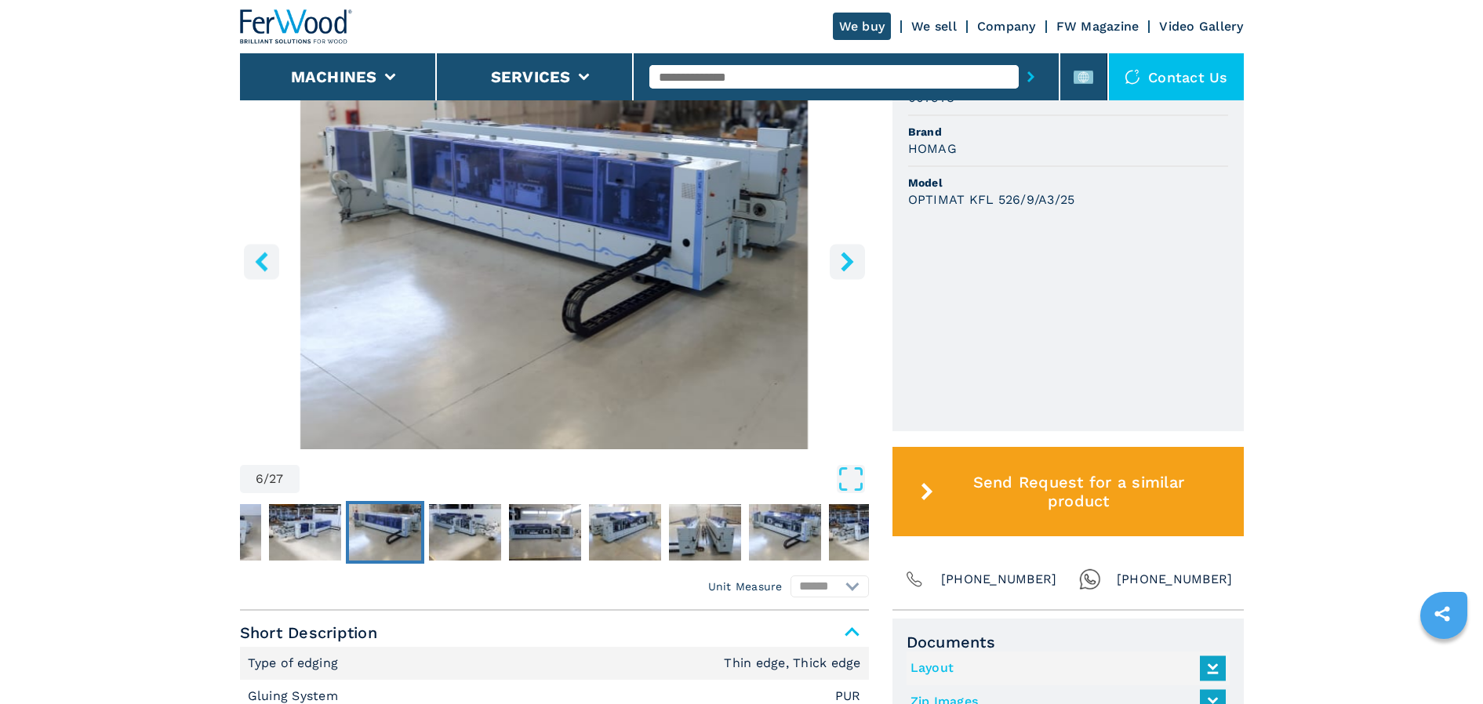
click at [929, 27] on link "We sell" at bounding box center [933, 26] width 45 height 15
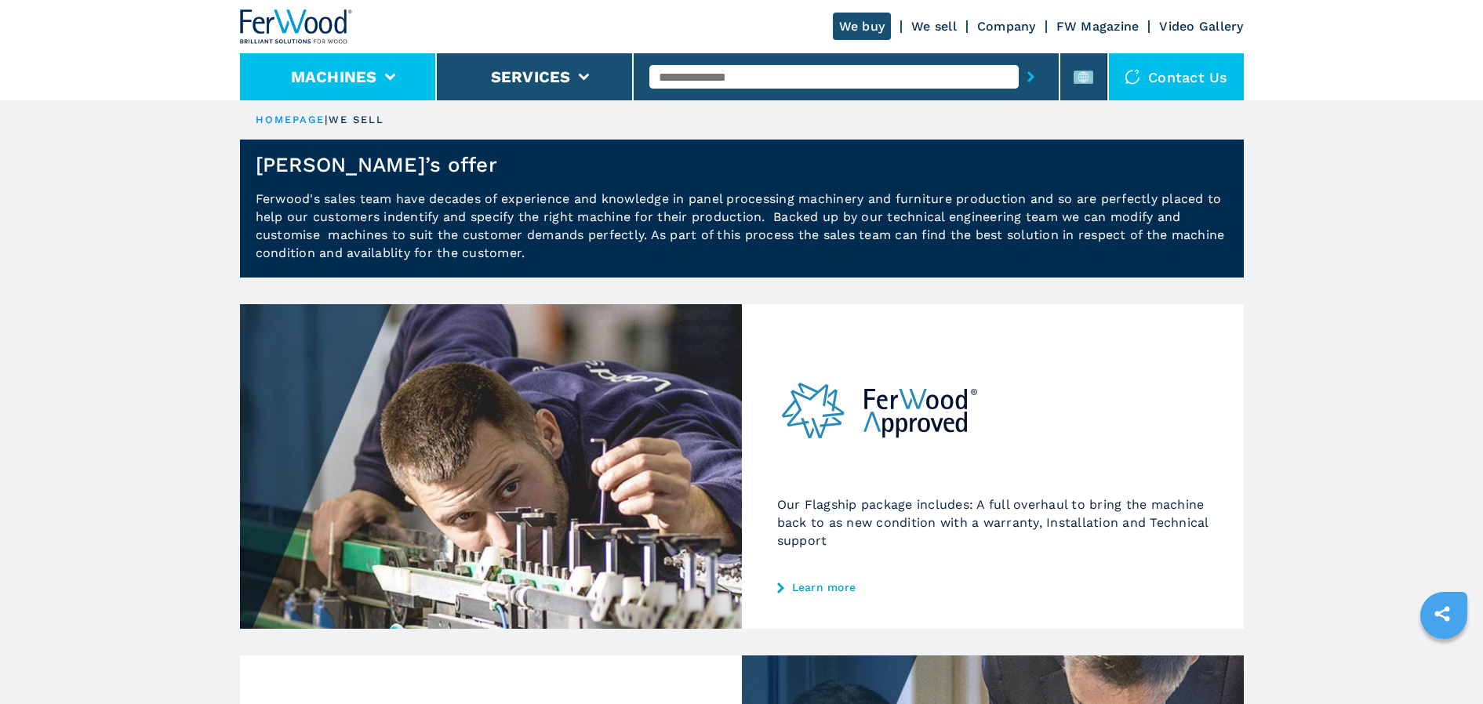
click at [363, 76] on button "Machines" at bounding box center [334, 76] width 86 height 19
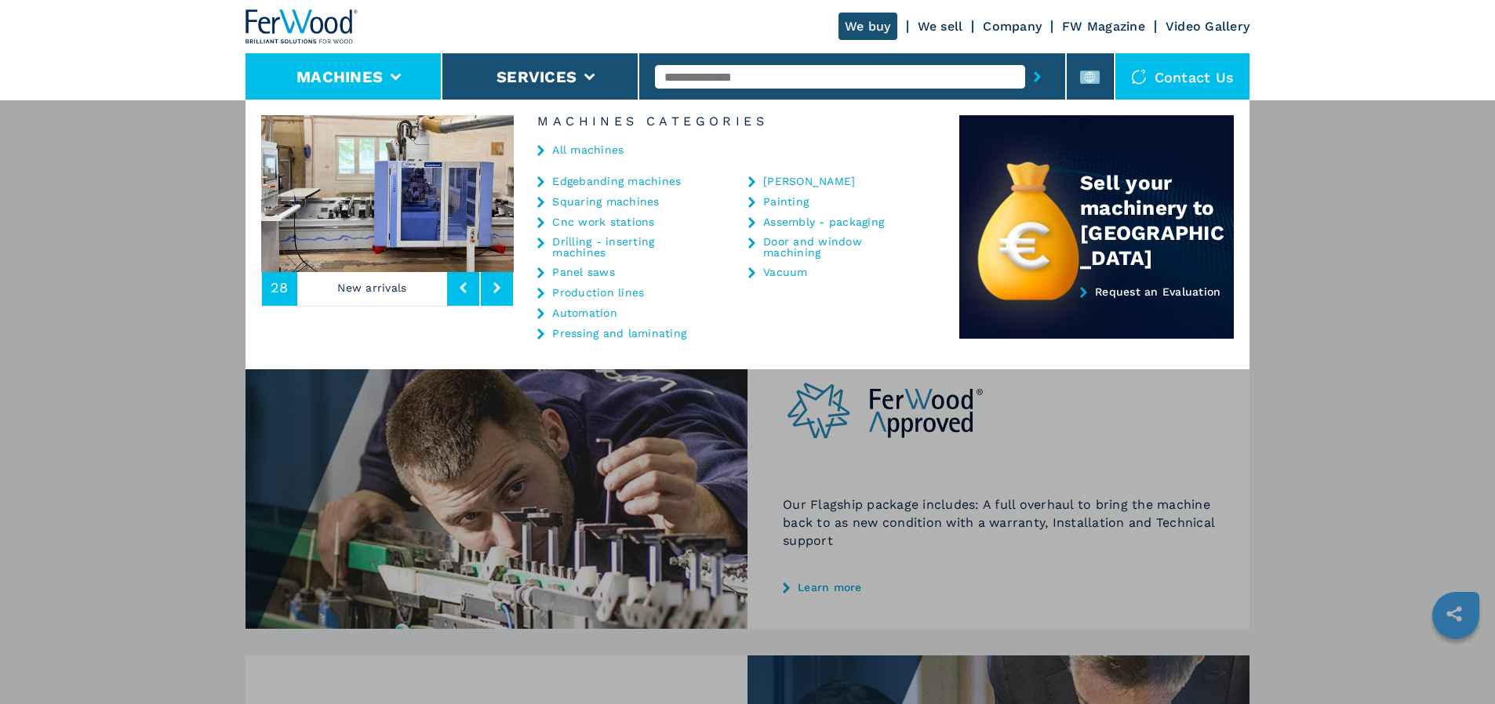
click at [775, 219] on link "Assembly - packaging" at bounding box center [823, 221] width 121 height 11
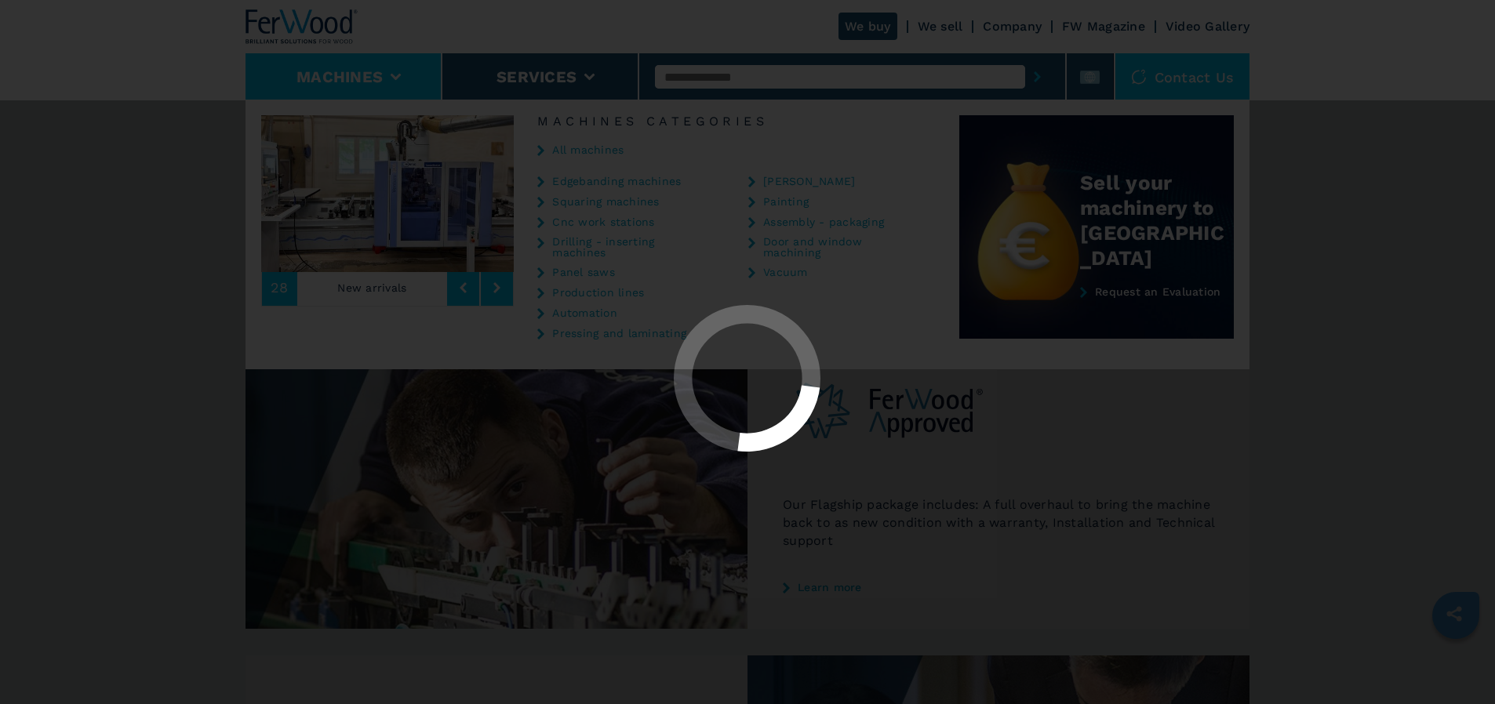
select select "**********"
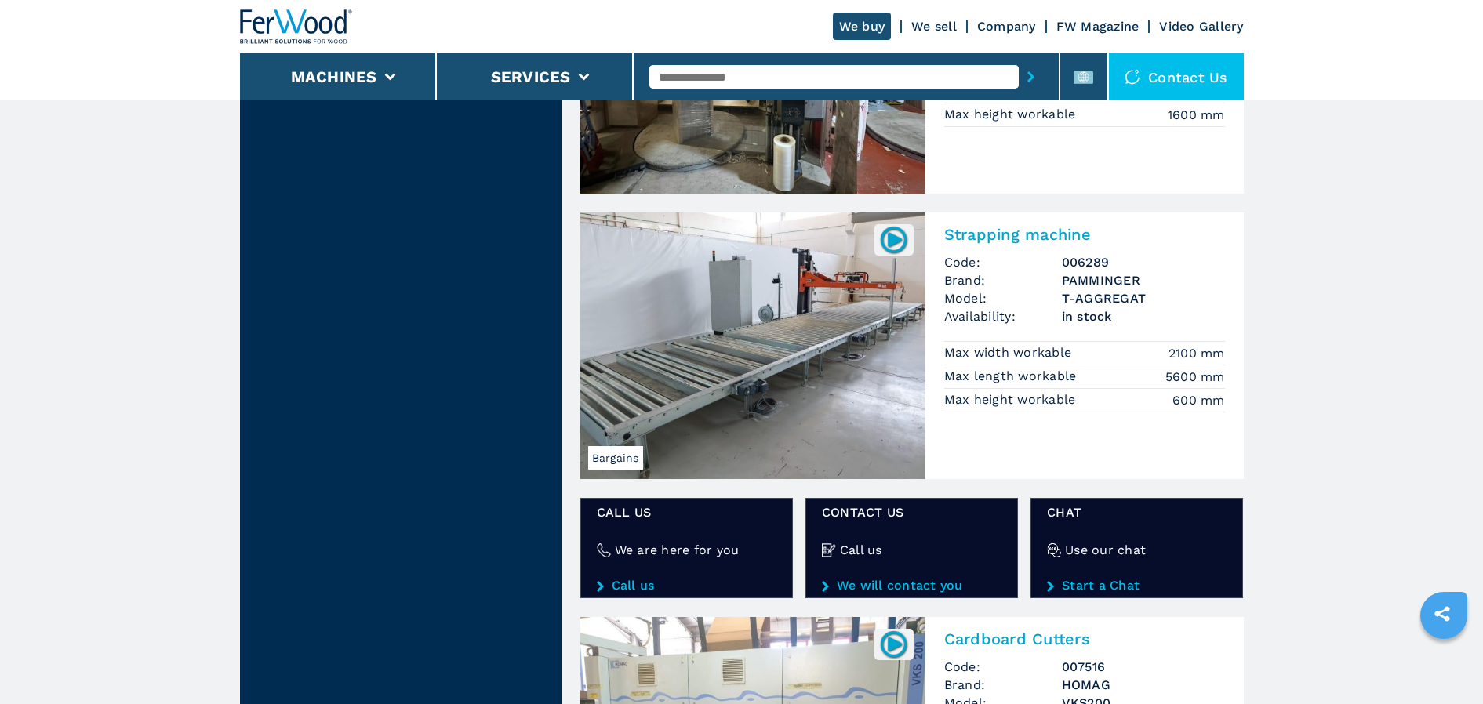
scroll to position [1824, 0]
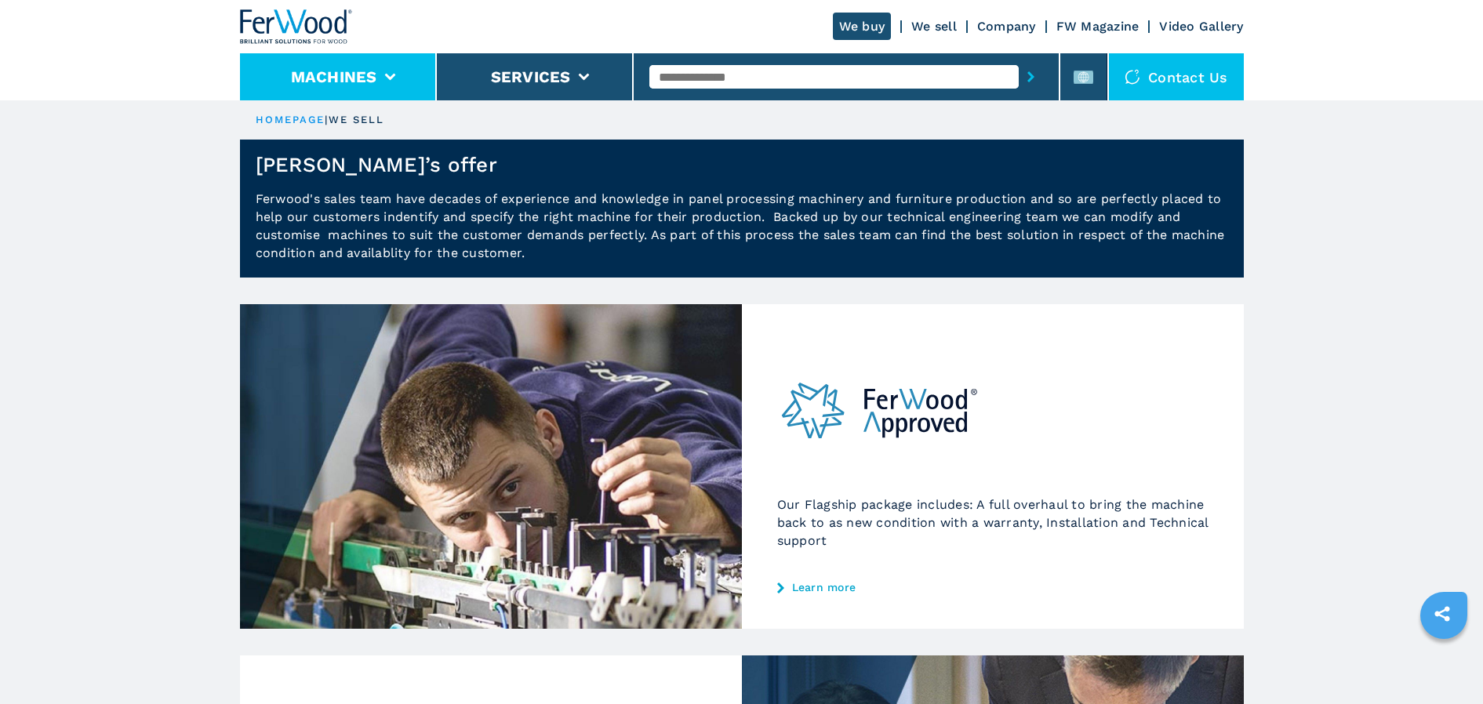
click at [406, 67] on li "Machines" at bounding box center [338, 76] width 197 height 47
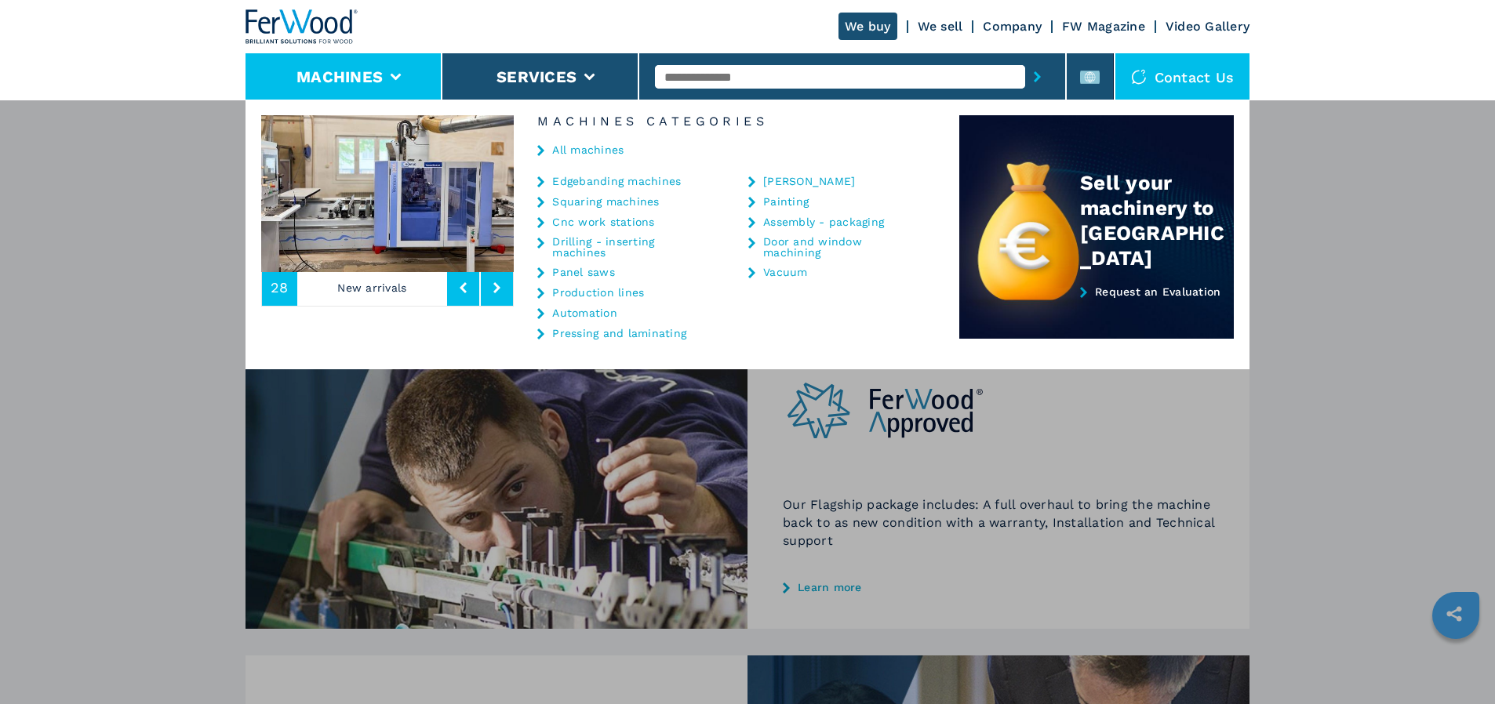
click at [570, 242] on link "Drilling - inserting machines" at bounding box center [630, 247] width 157 height 22
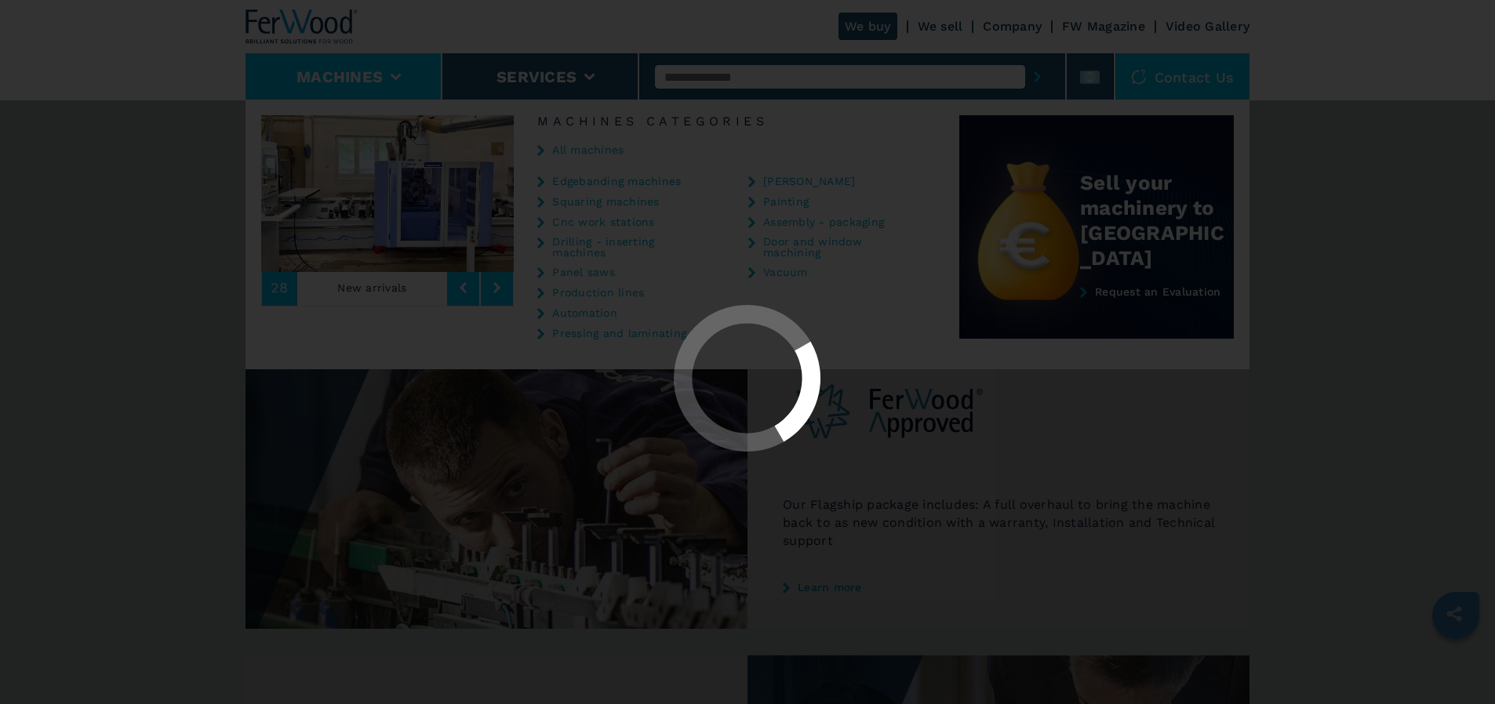
select select "**********"
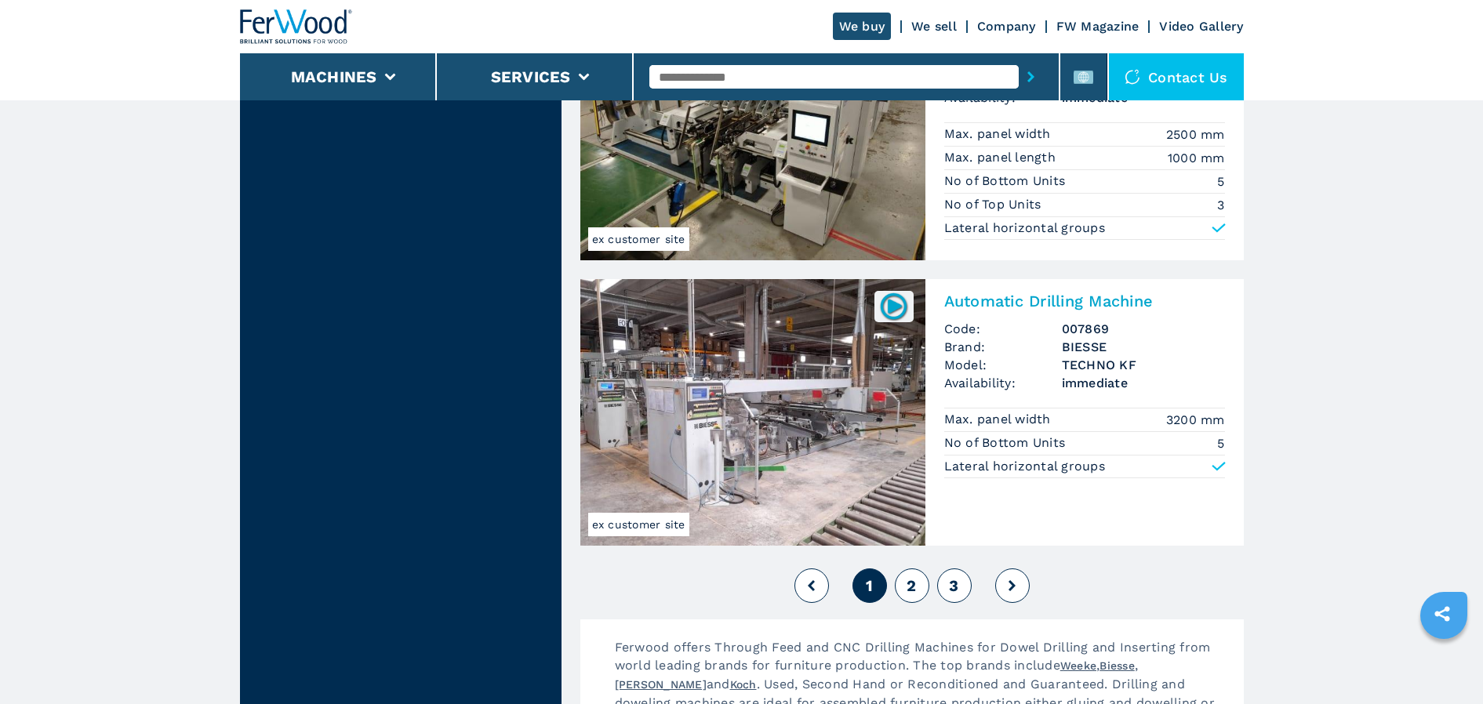
scroll to position [3608, 0]
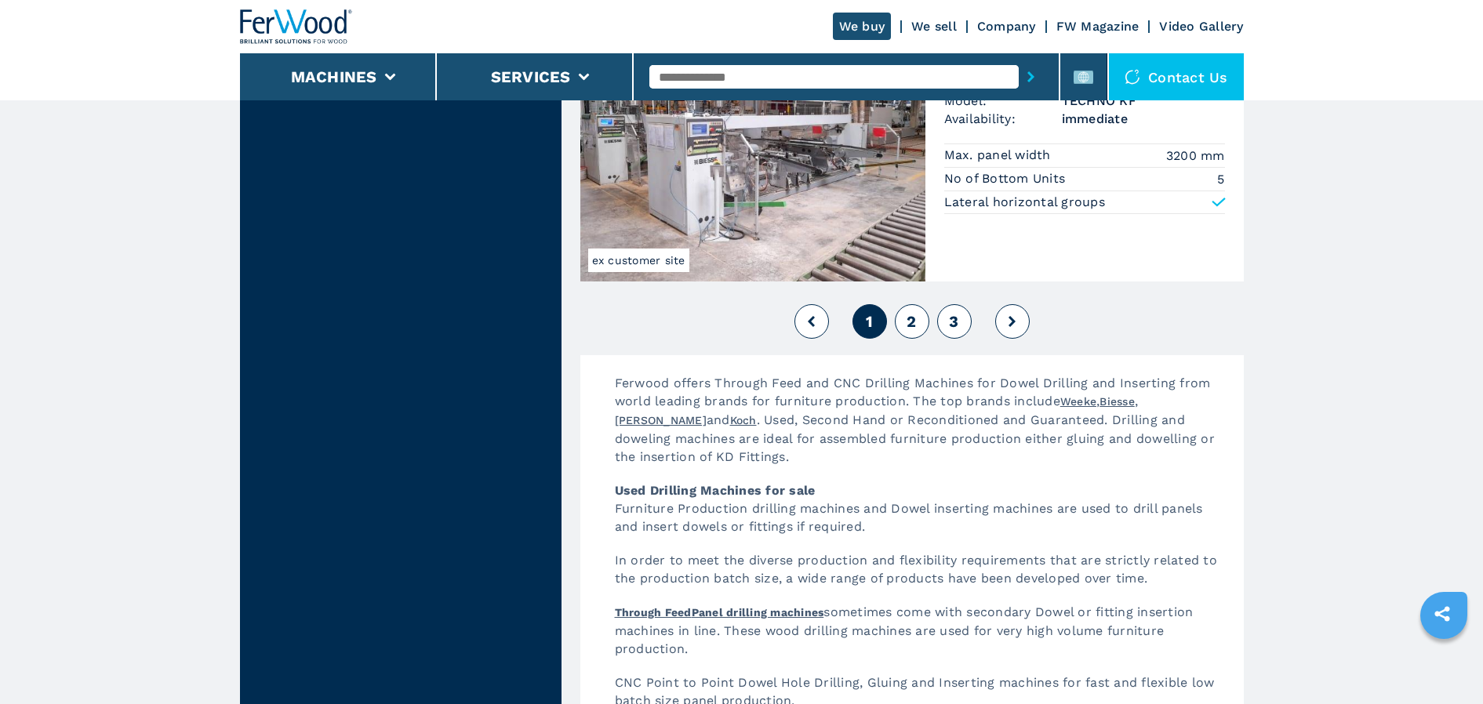
click at [907, 318] on span "2" at bounding box center [911, 321] width 9 height 19
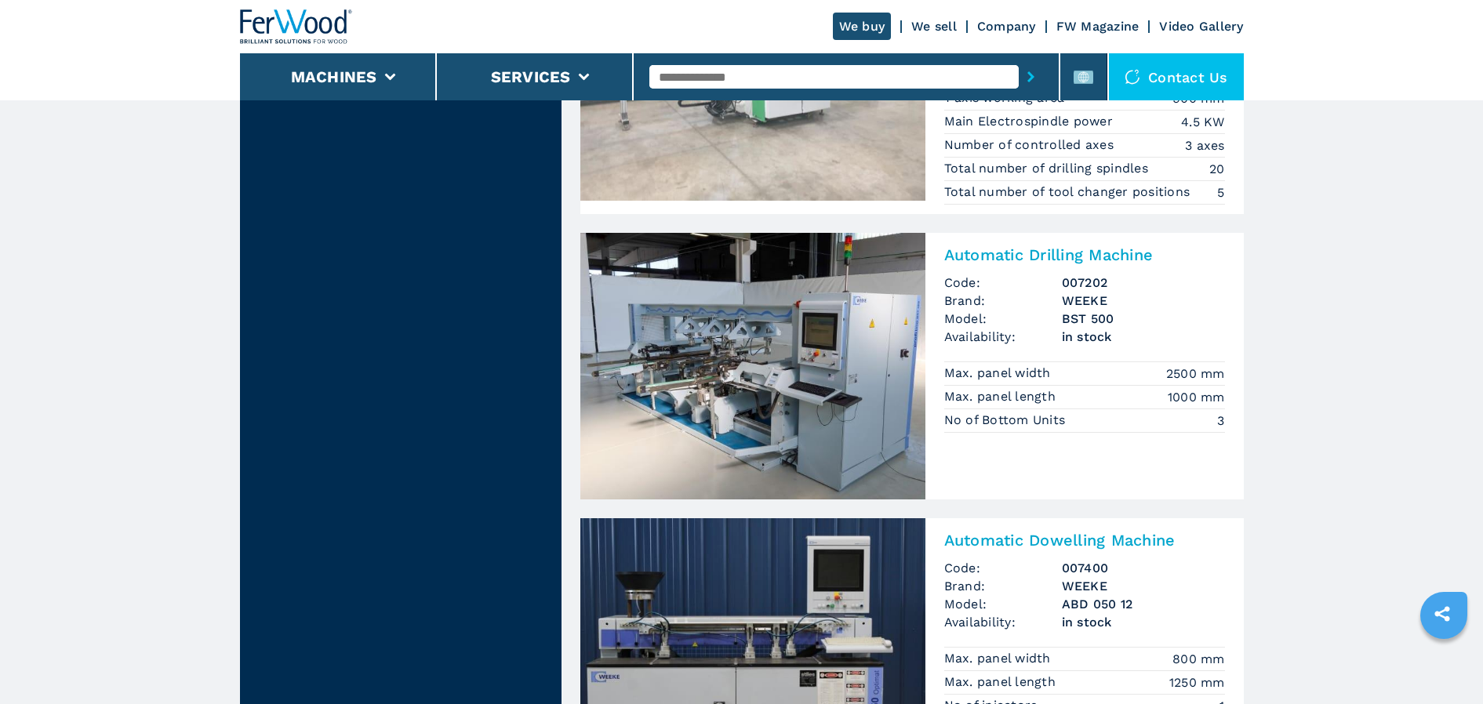
scroll to position [3294, 0]
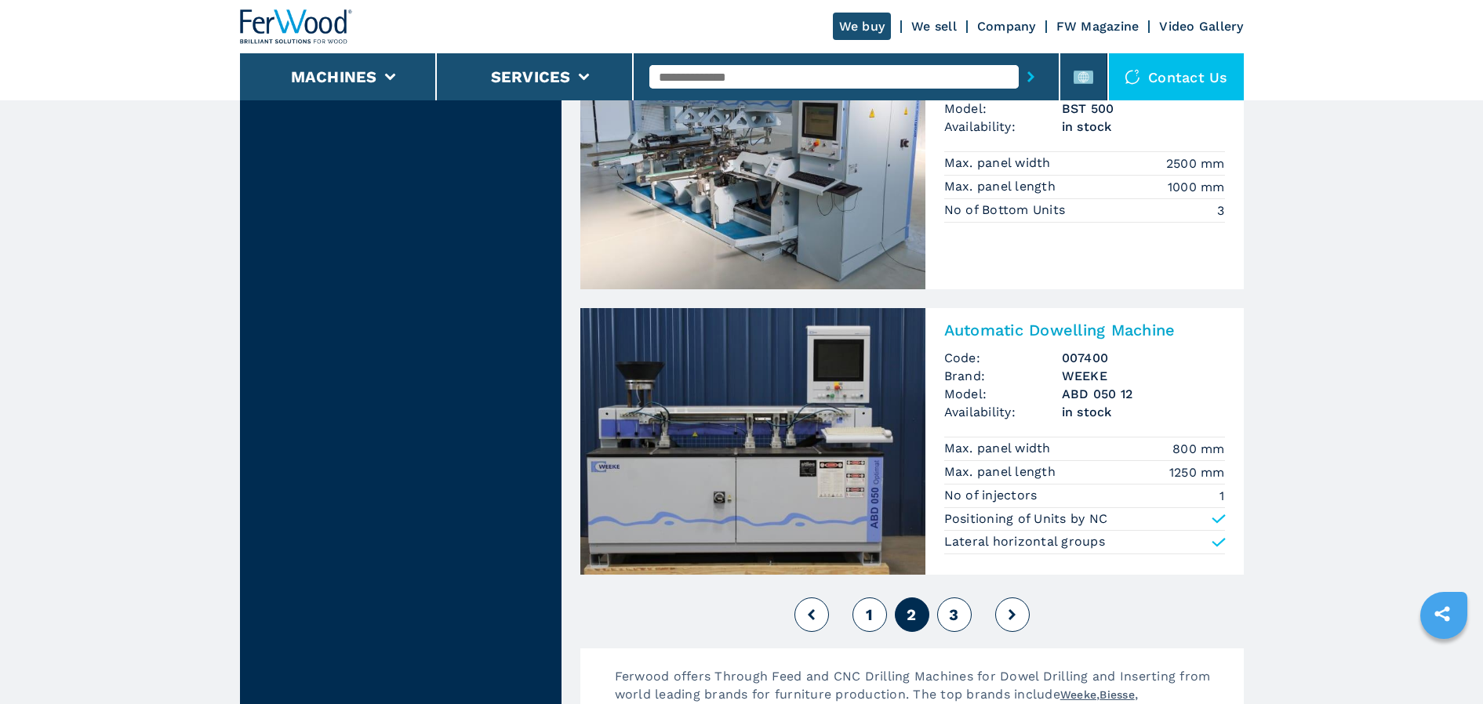
click at [955, 614] on span "3" at bounding box center [953, 615] width 9 height 19
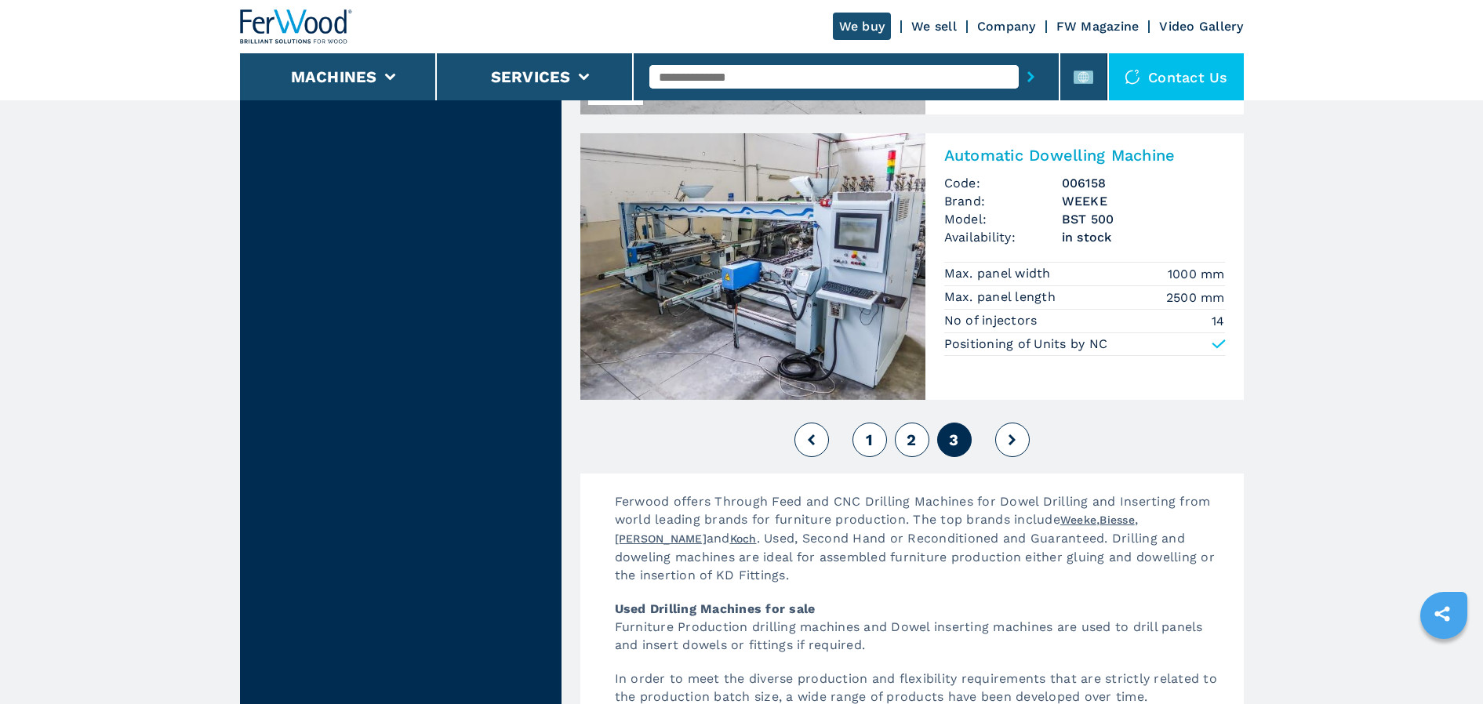
scroll to position [3216, 0]
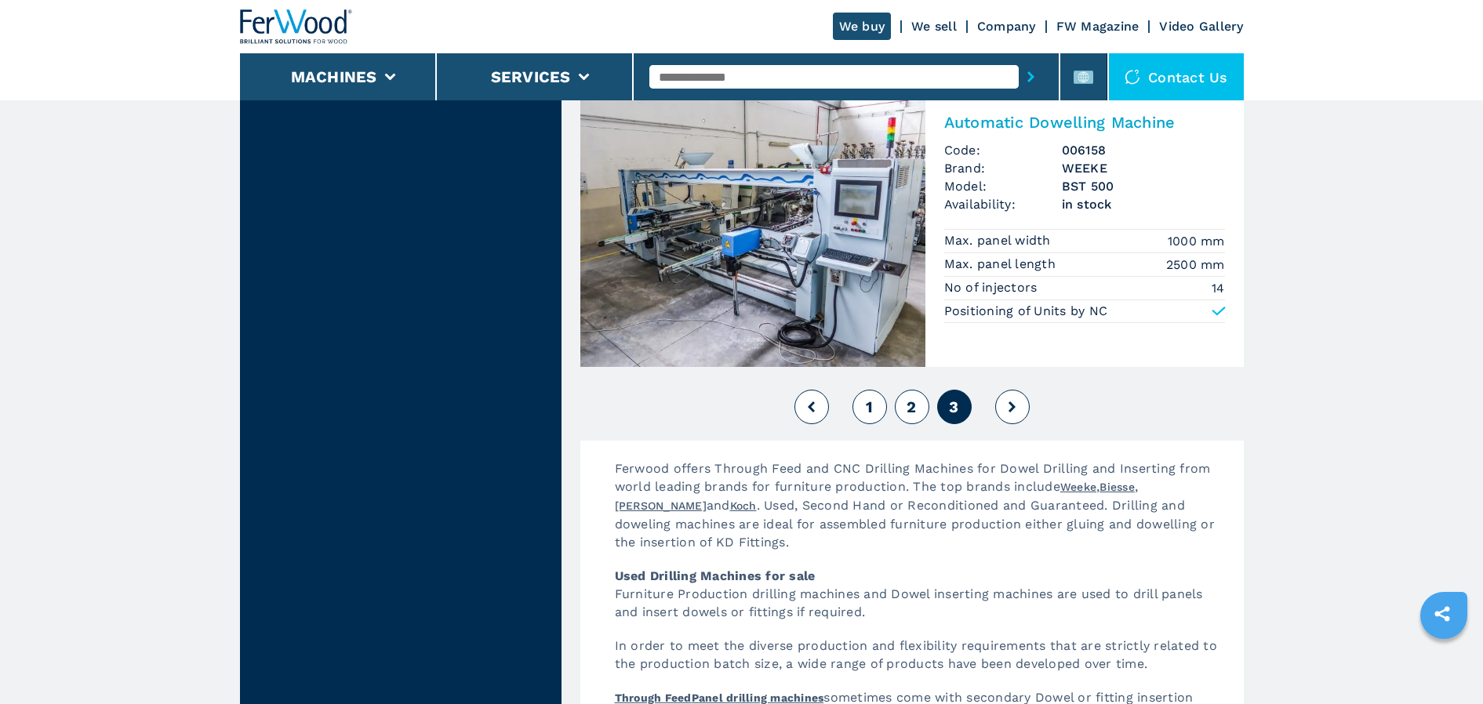
click at [1005, 415] on button at bounding box center [1012, 407] width 35 height 35
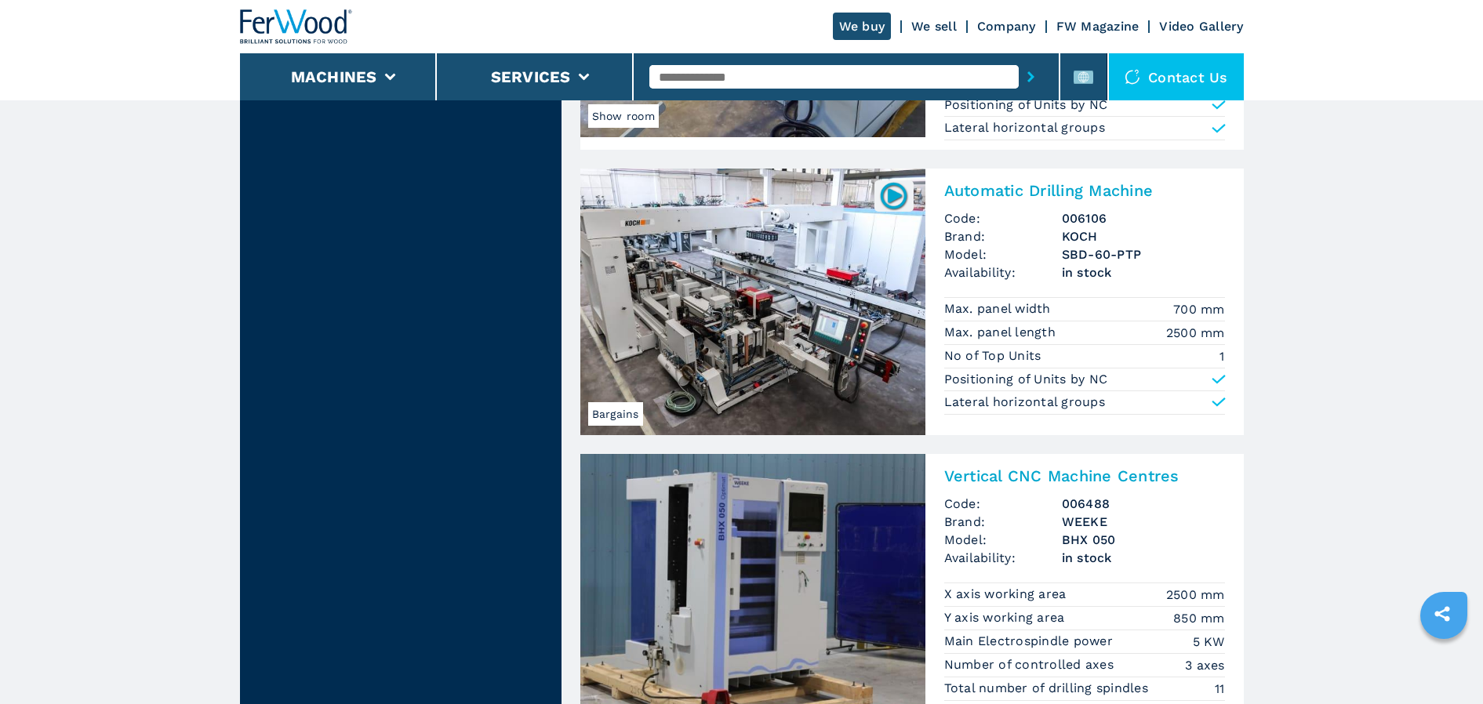
scroll to position [1882, 0]
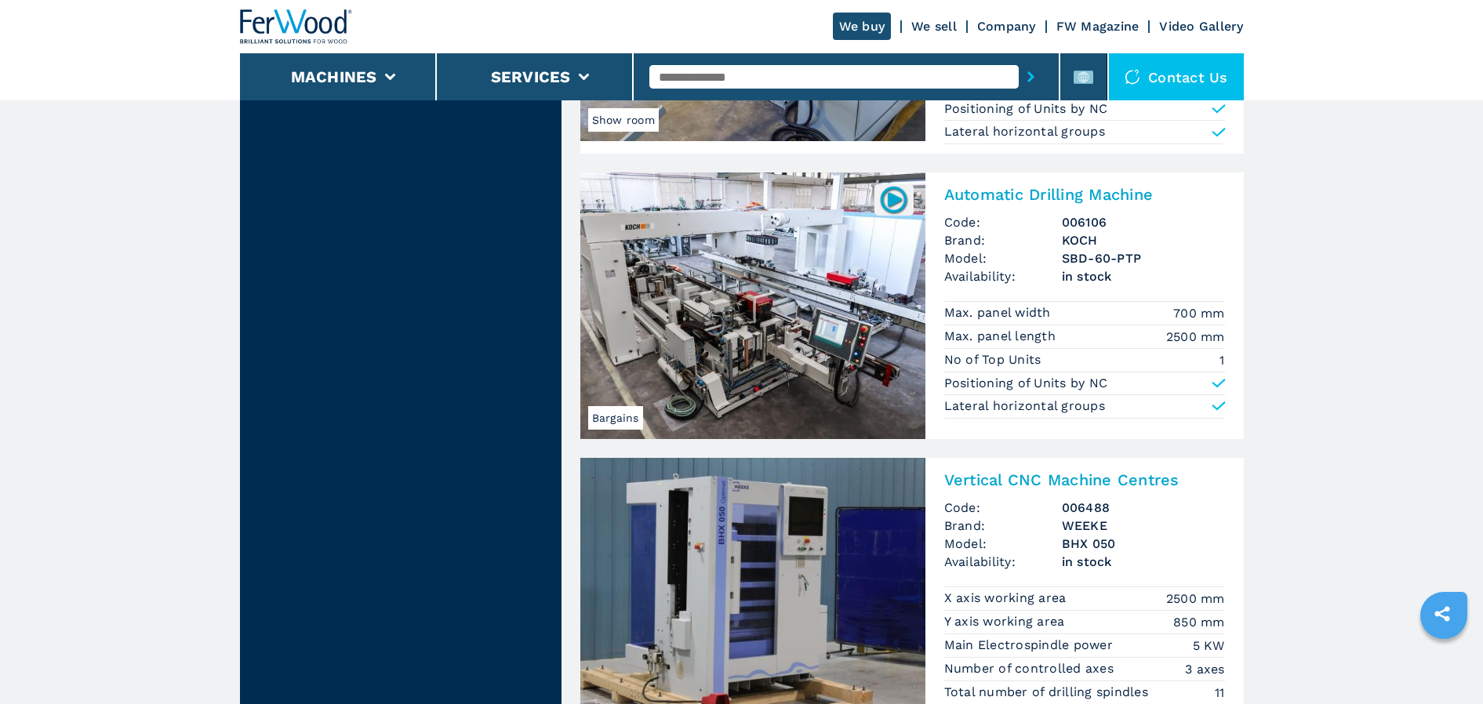
click at [895, 205] on img at bounding box center [893, 199] width 31 height 31
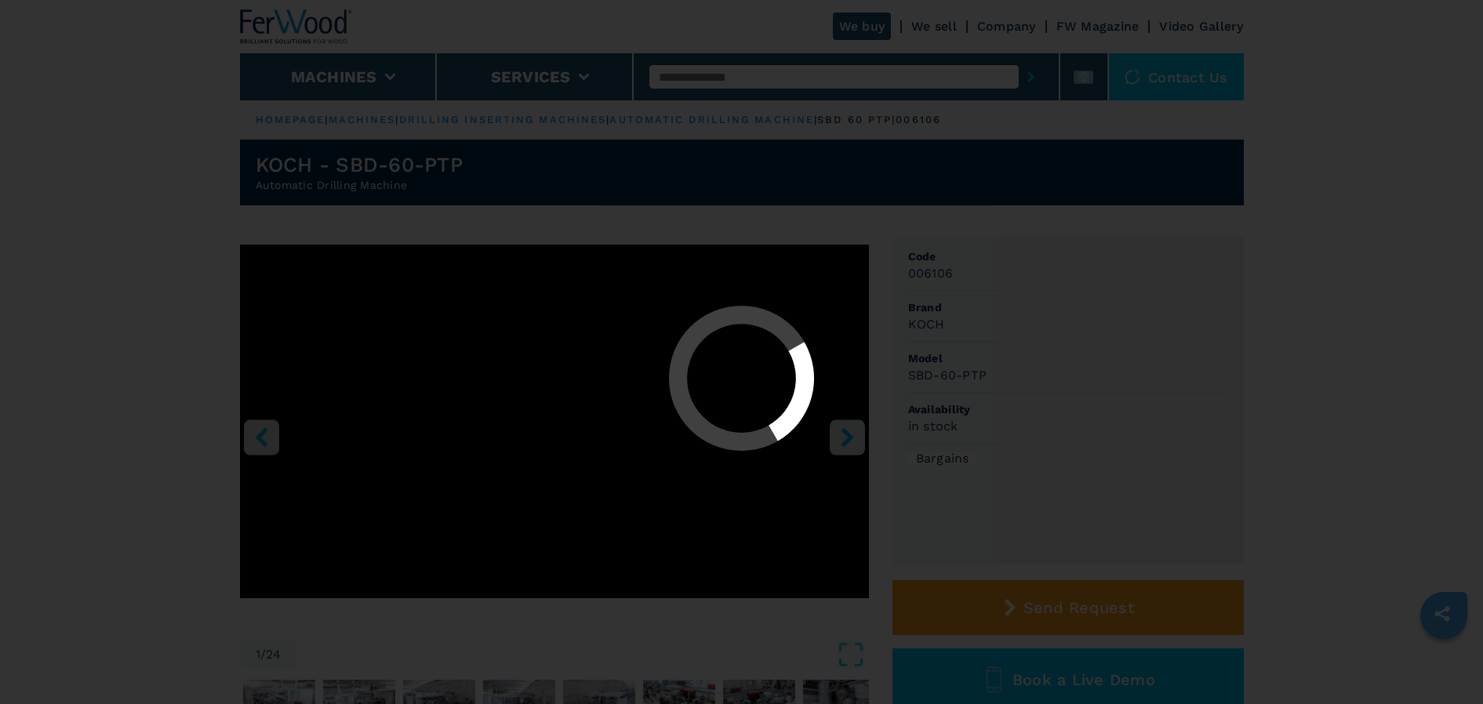
select select "**********"
